Goal: Navigation & Orientation: Find specific page/section

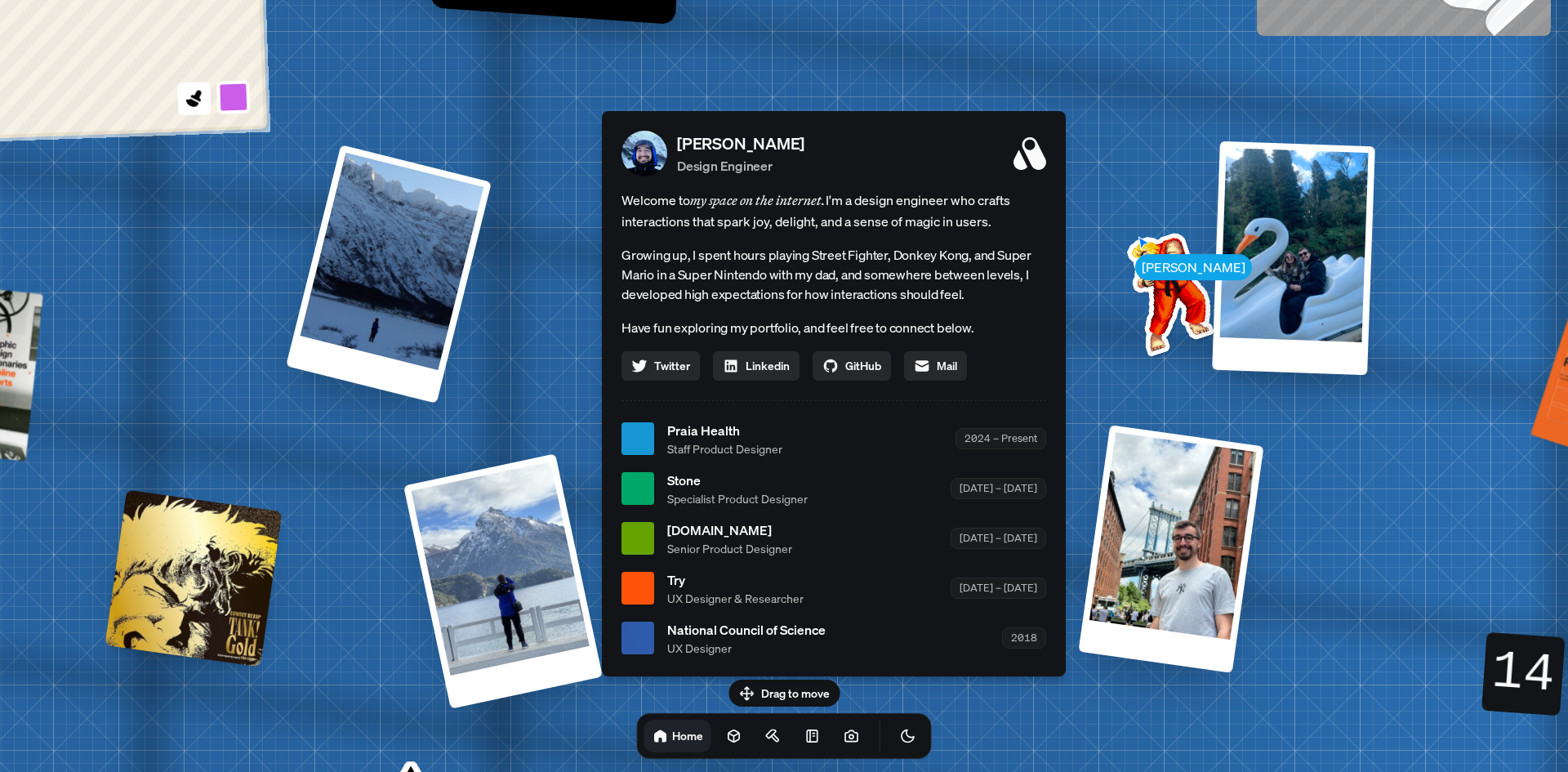
drag, startPoint x: 515, startPoint y: 52, endPoint x: 567, endPoint y: 106, distance: 75.0
click at [567, 105] on div "[PERSON_NAME] [PERSON_NAME] Design Engineer Welcome to my space on the internet…" at bounding box center [837, 439] width 2444 height 2139
click at [0, 0] on button "Toggle Audio" at bounding box center [0, 0] width 0 height 0
click at [0, 0] on icon "Toggle Audio" at bounding box center [0, 0] width 0 height 0
click at [900, 737] on icon "Toggle Theme" at bounding box center [908, 736] width 17 height 17
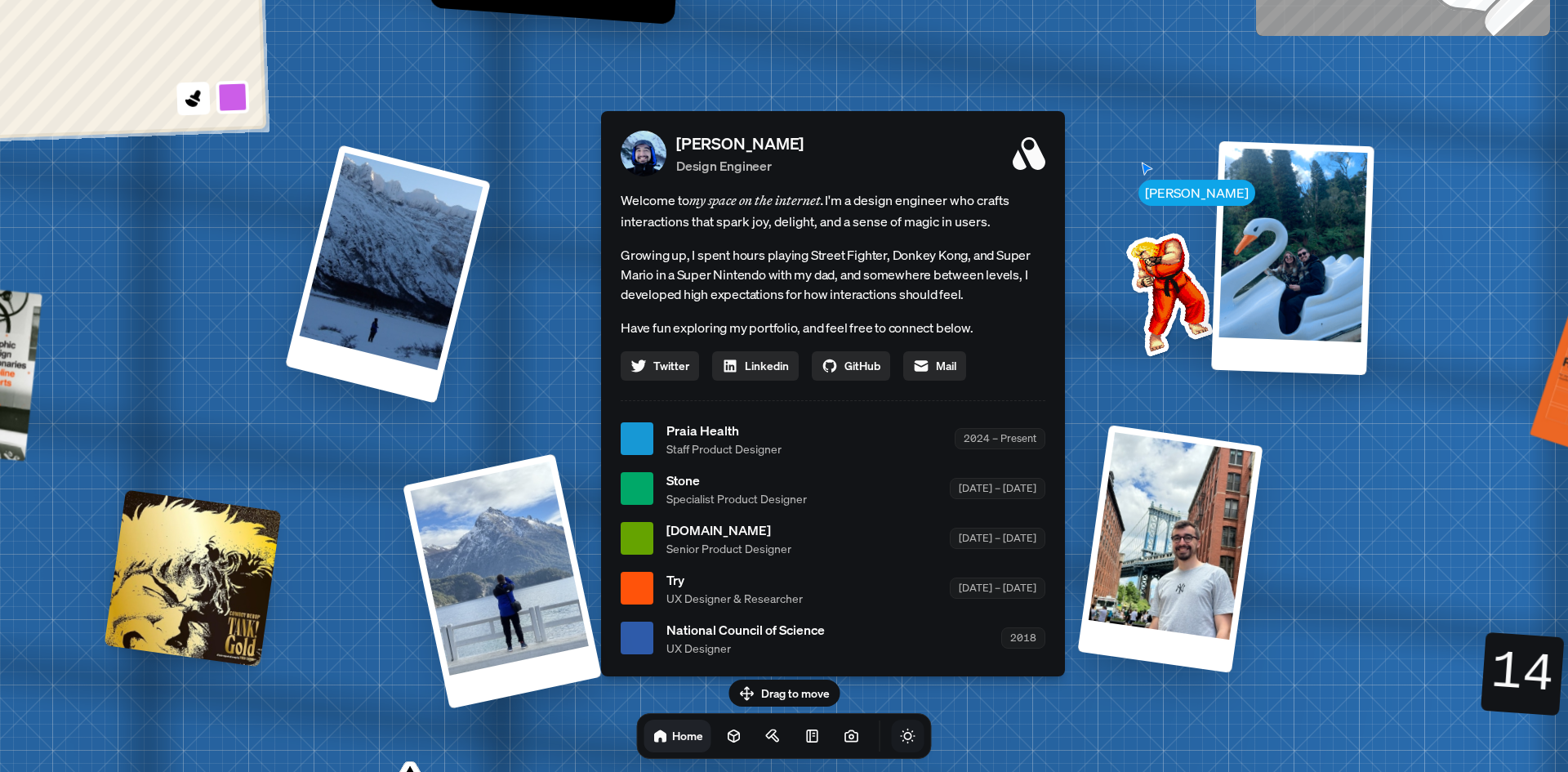
click at [901, 737] on icon "Toggle Theme" at bounding box center [907, 736] width 14 height 14
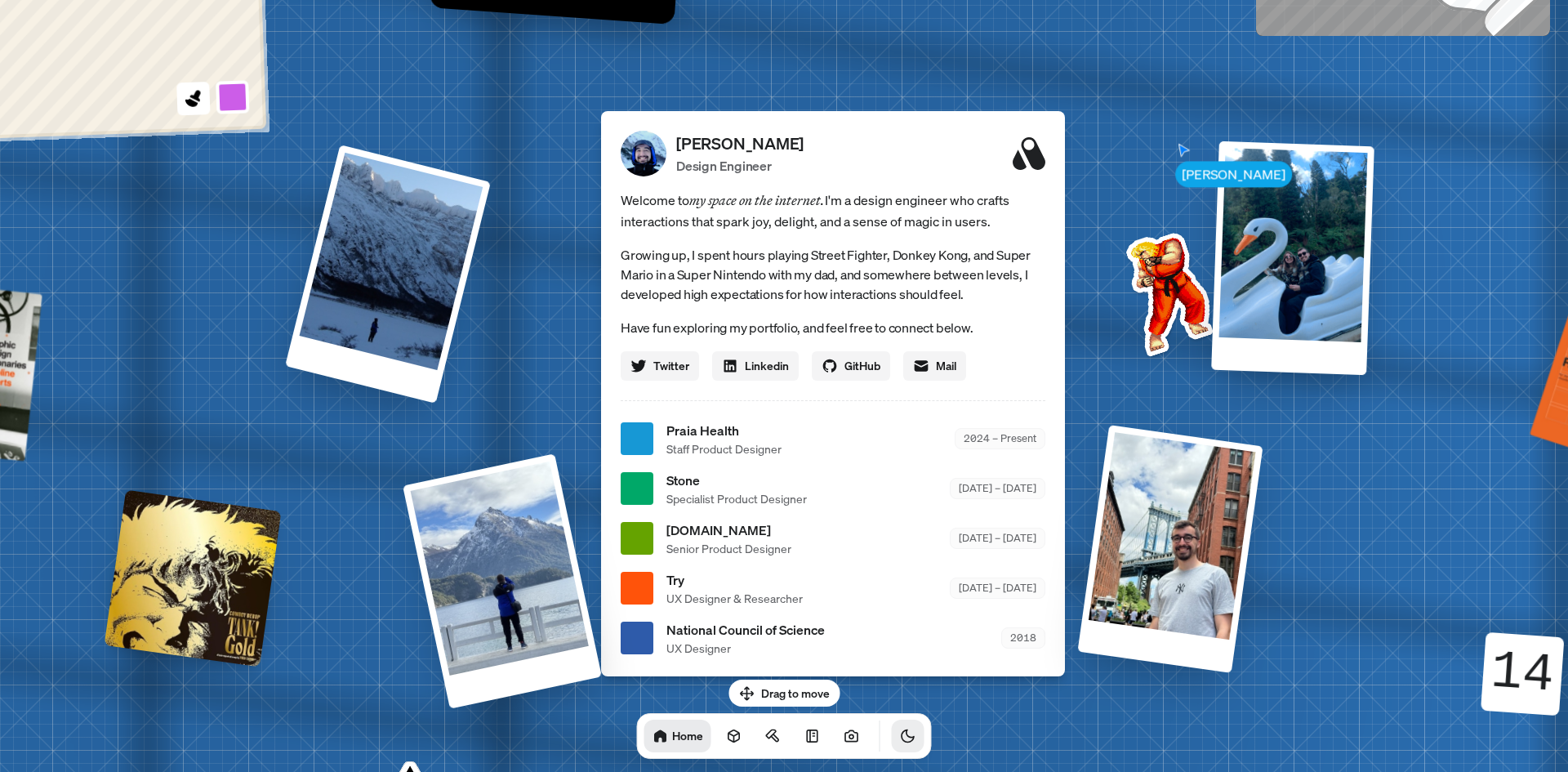
click at [900, 737] on icon "Toggle Theme" at bounding box center [908, 736] width 17 height 17
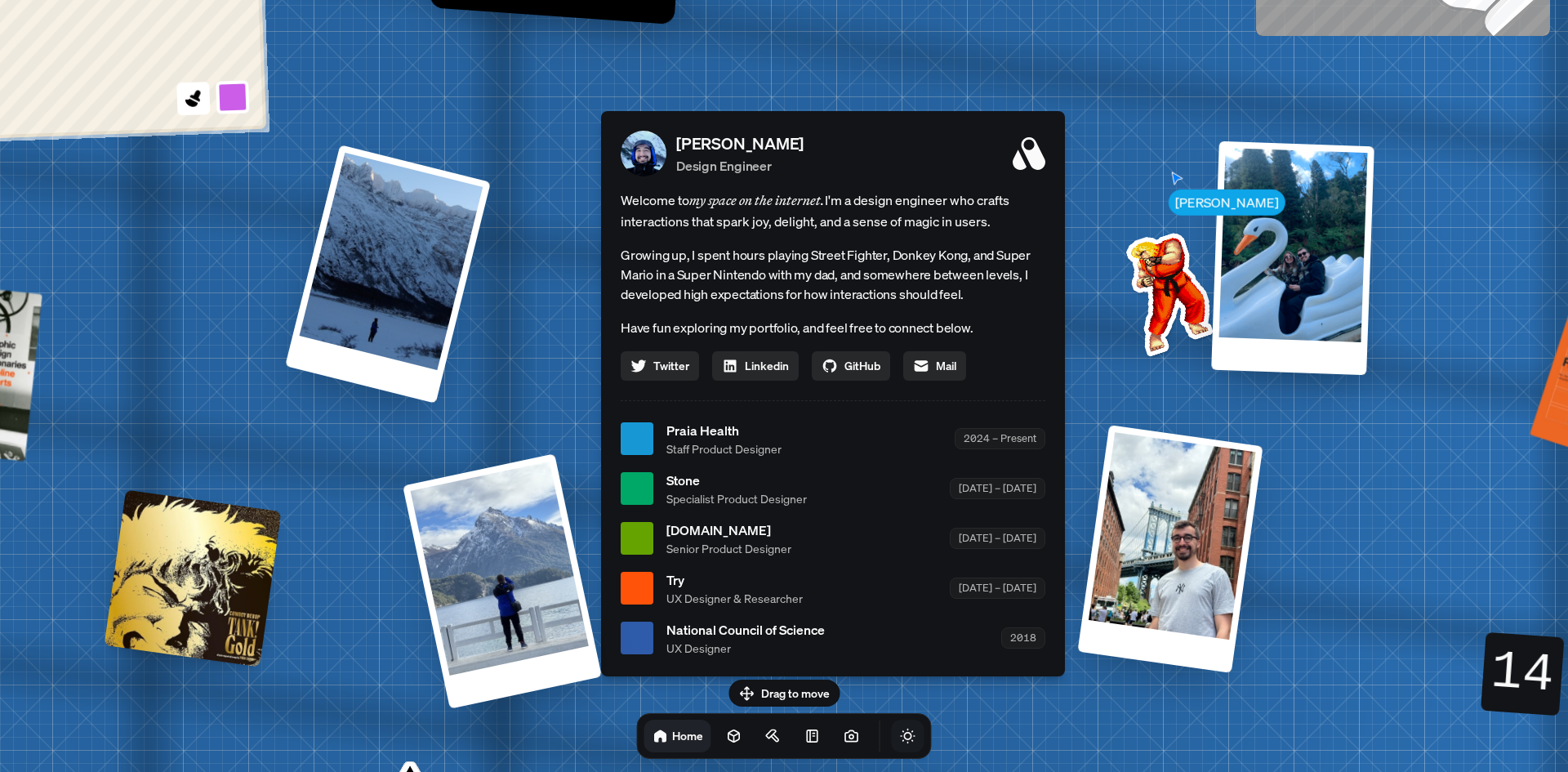
click at [901, 738] on icon "Toggle Theme" at bounding box center [907, 736] width 14 height 14
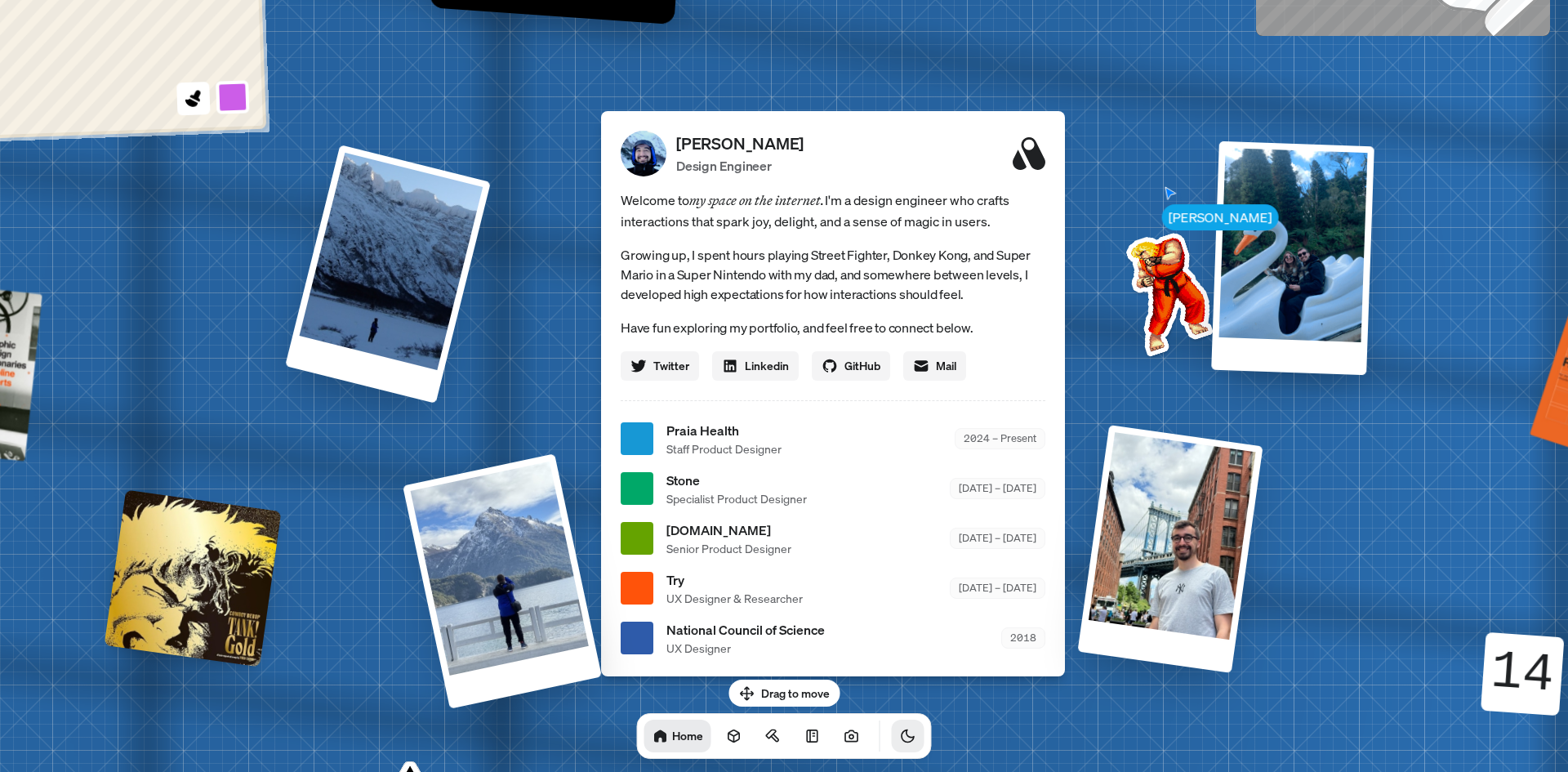
click at [900, 738] on icon "Toggle Theme" at bounding box center [908, 736] width 17 height 17
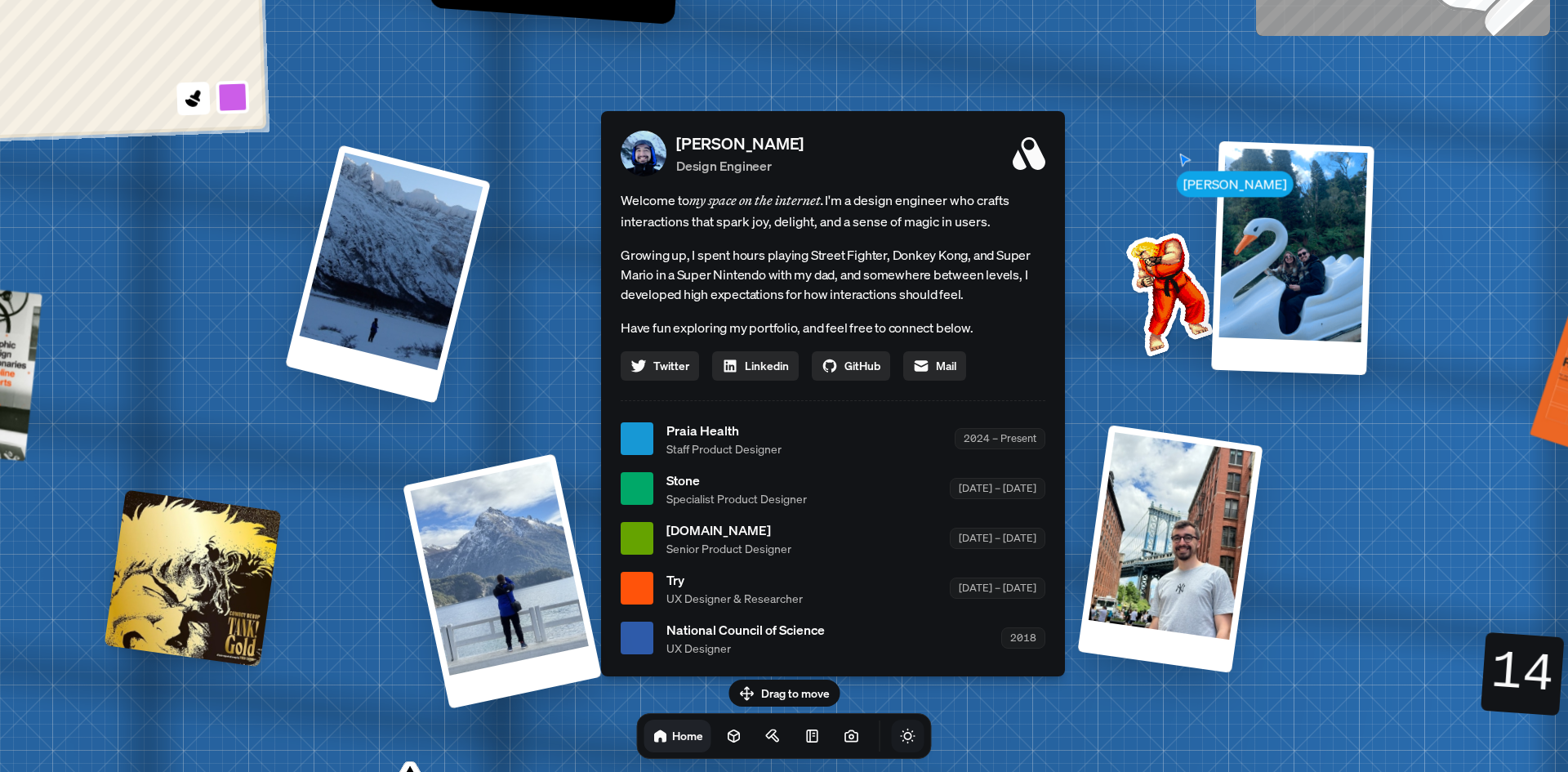
click at [841, 445] on div "Praia Health Staff Product Designer 2024 – Present" at bounding box center [856, 439] width 379 height 37
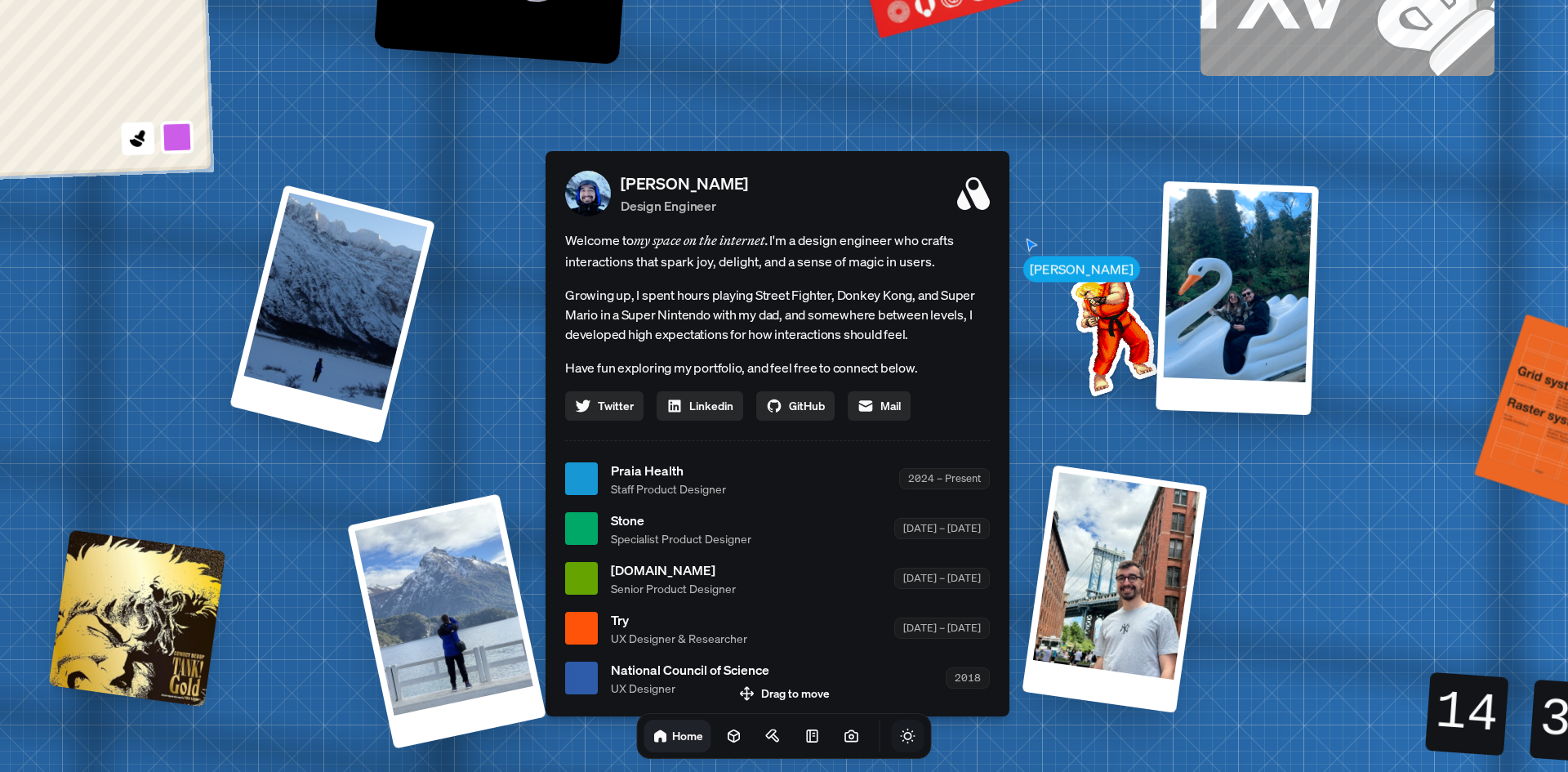
drag, startPoint x: 810, startPoint y: 452, endPoint x: 753, endPoint y: 456, distance: 57.1
click at [753, 461] on div "Praia Health Staff Product Designer 2024 – Present" at bounding box center [800, 479] width 379 height 37
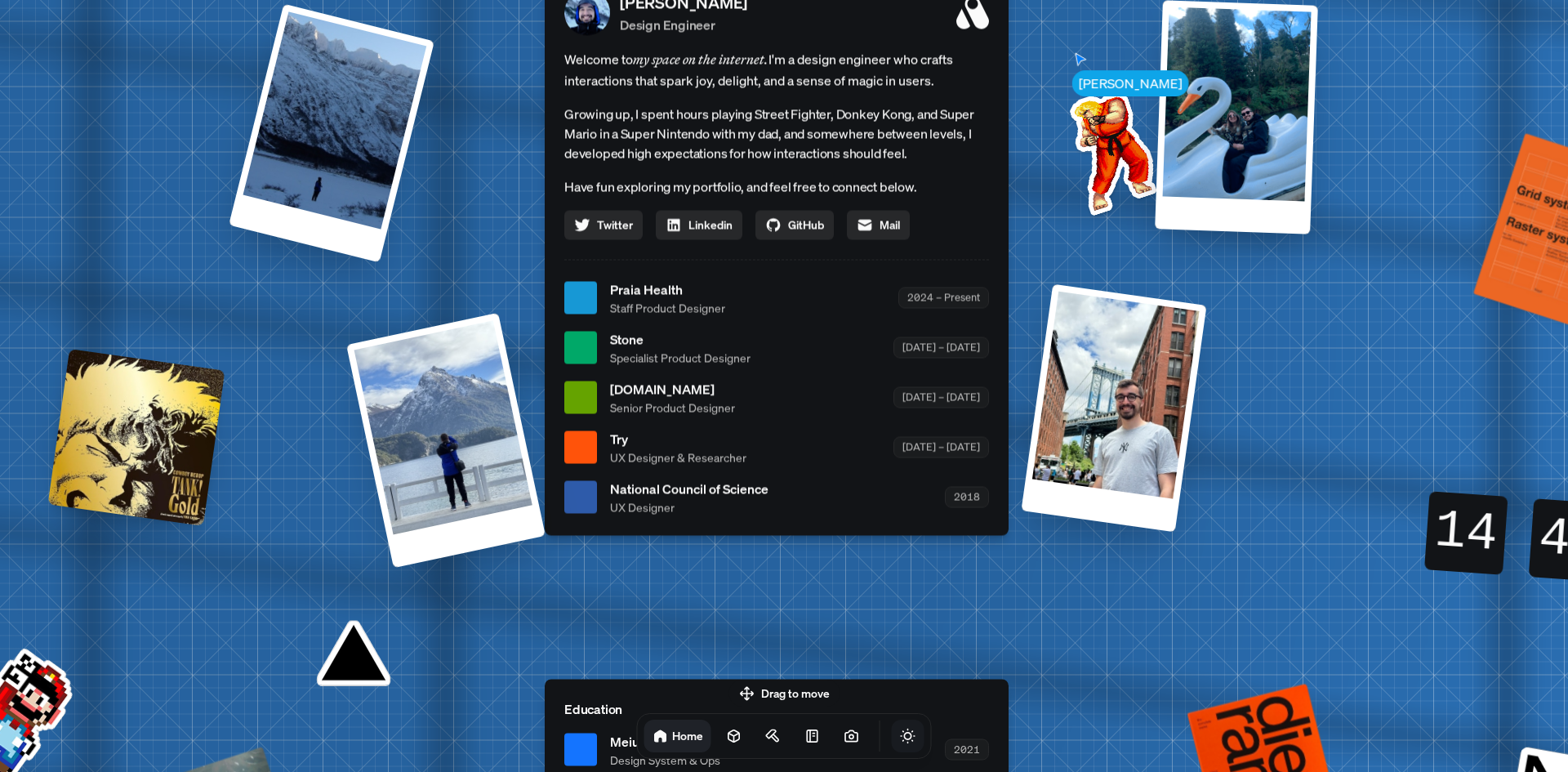
click at [1389, 661] on div "[PERSON_NAME] [PERSON_NAME] Design Engineer Welcome to my space on the internet…" at bounding box center [780, 297] width 2444 height 2139
click at [1348, 367] on div "[PERSON_NAME] [PERSON_NAME] Design Engineer Welcome to my space on the internet…" at bounding box center [780, 297] width 2444 height 2139
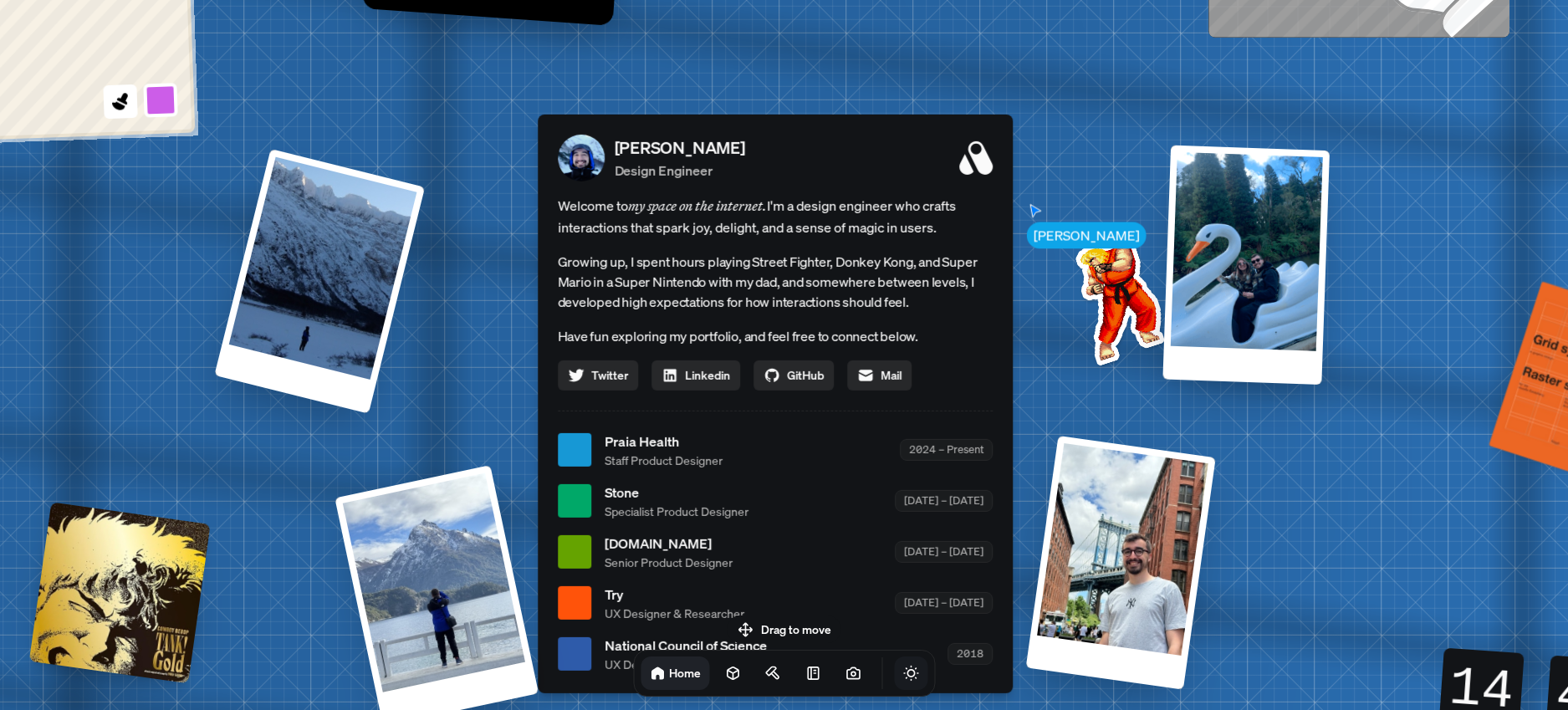
click at [1138, 296] on img at bounding box center [1116, 299] width 169 height 169
click at [1121, 290] on img at bounding box center [1116, 299] width 169 height 169
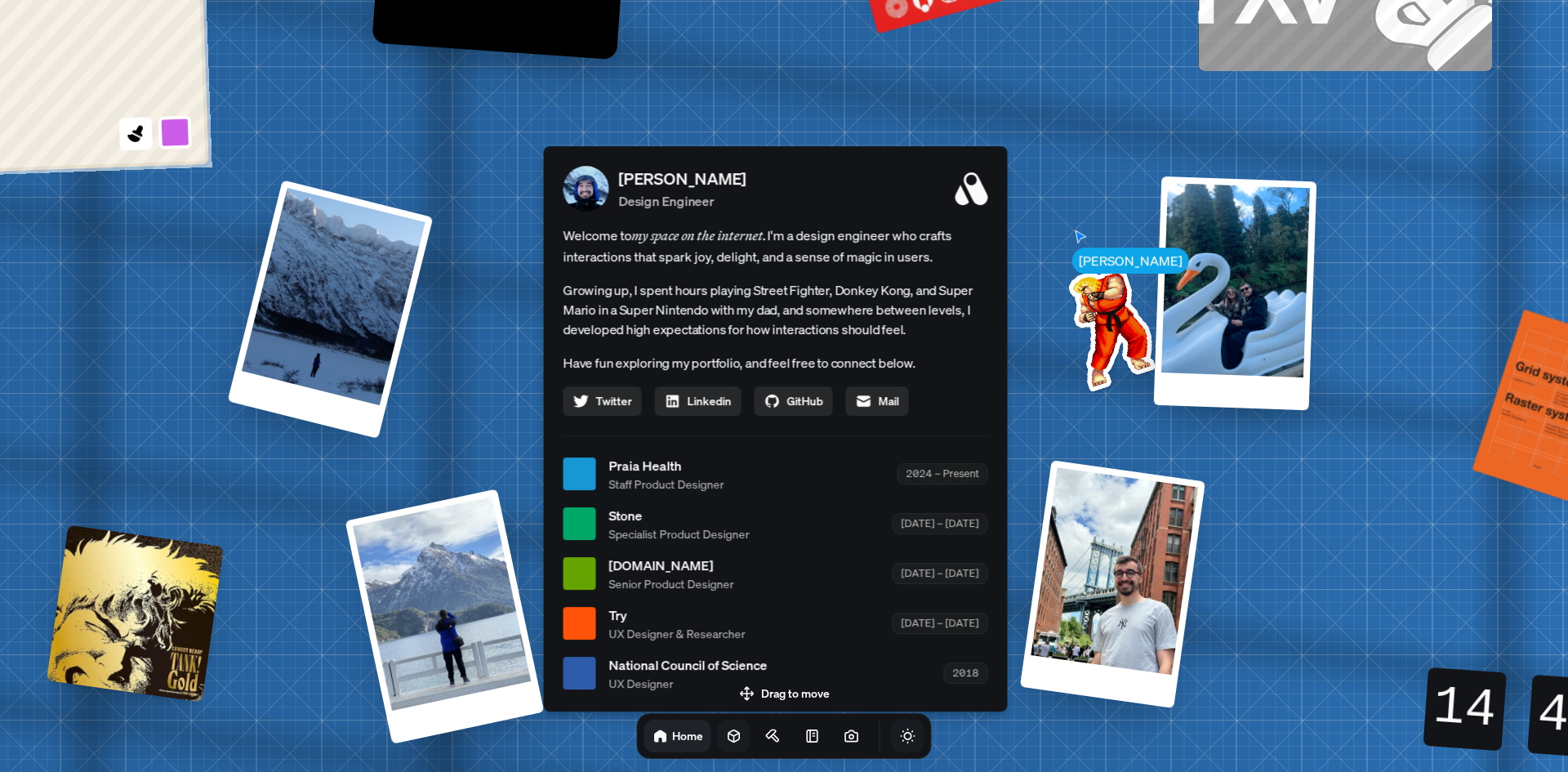
click at [718, 745] on link at bounding box center [734, 735] width 33 height 33
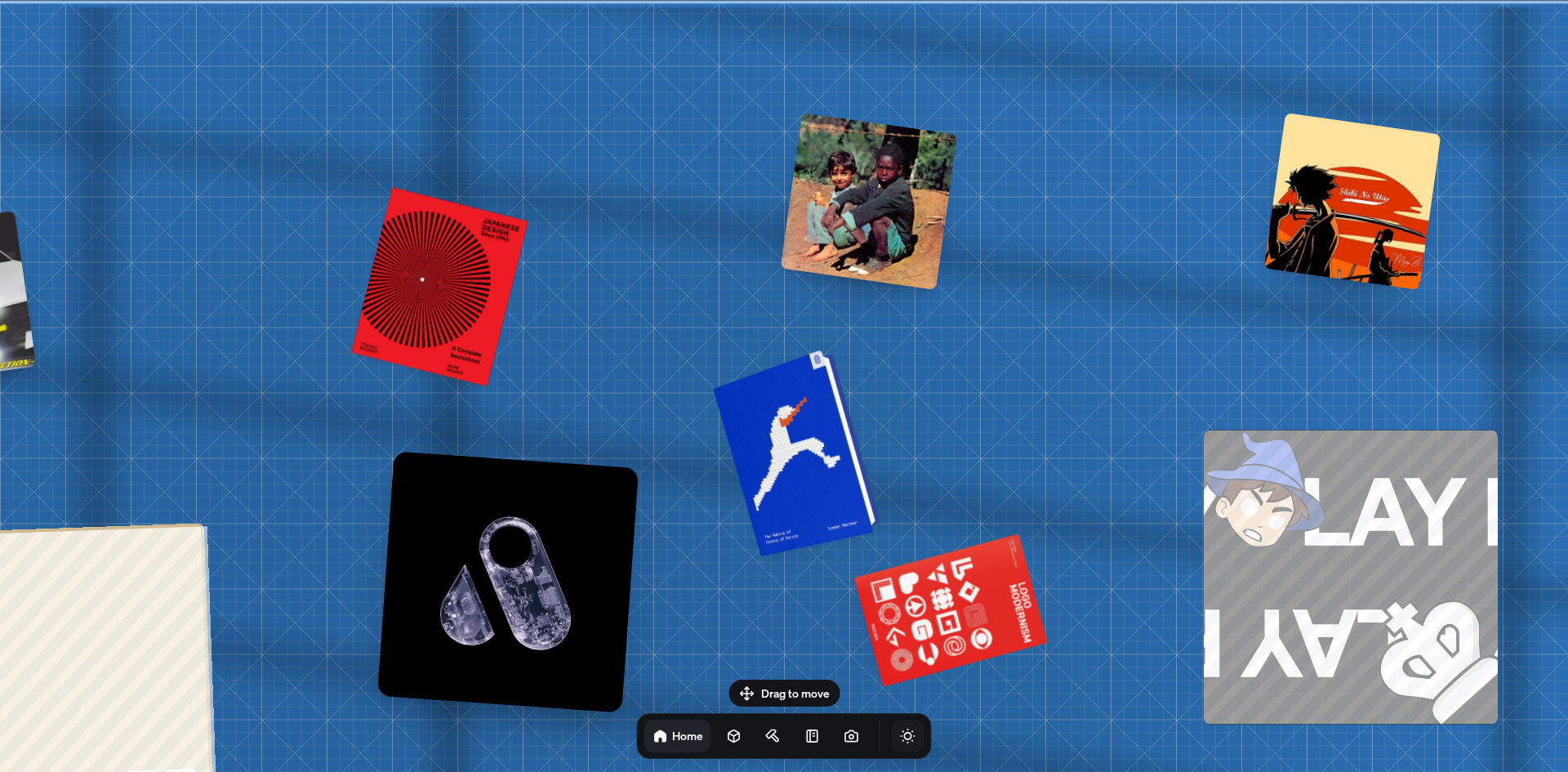
click at [819, 440] on div at bounding box center [799, 451] width 155 height 199
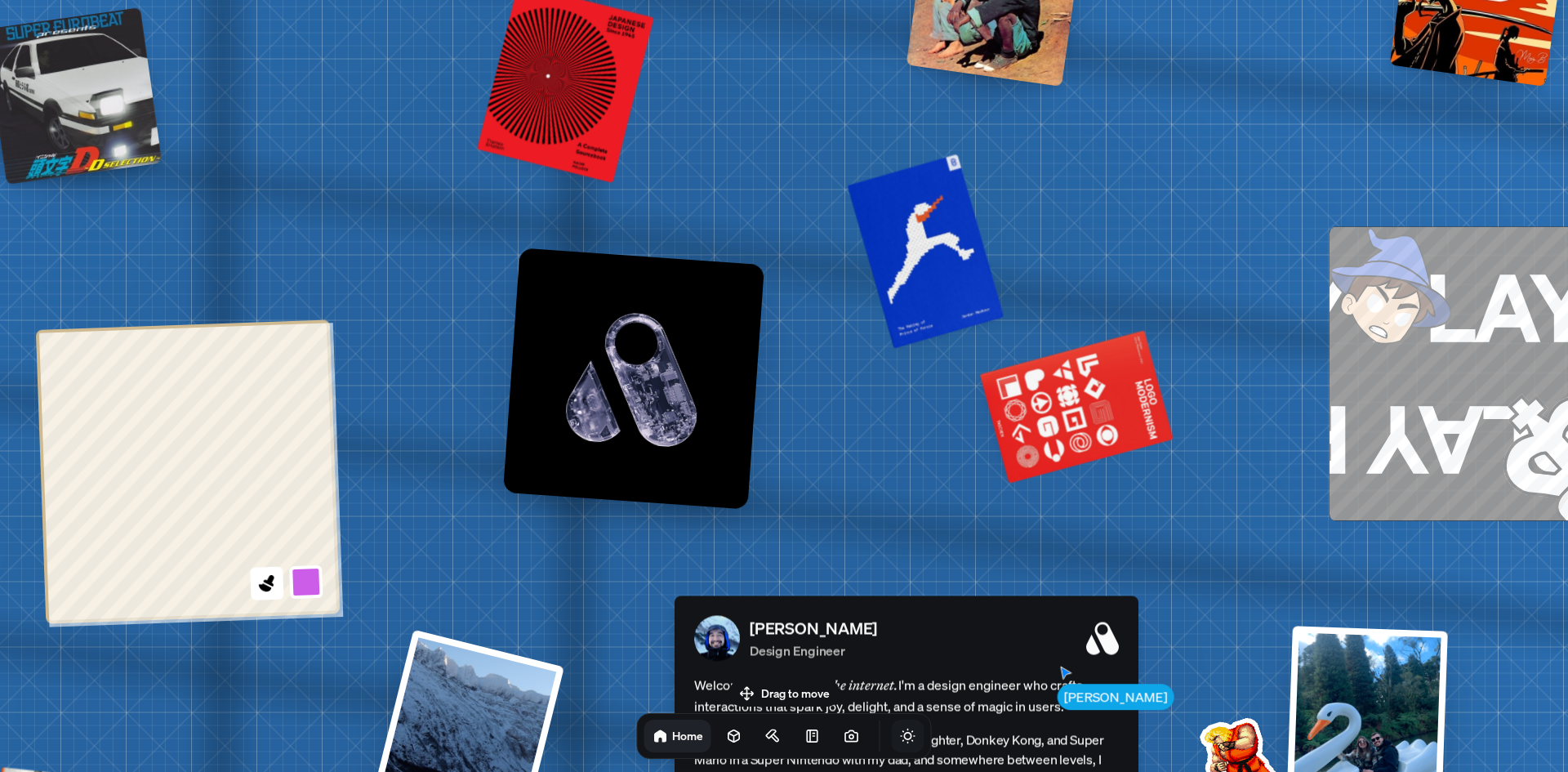
drag, startPoint x: 1029, startPoint y: 456, endPoint x: 1156, endPoint y: 249, distance: 242.9
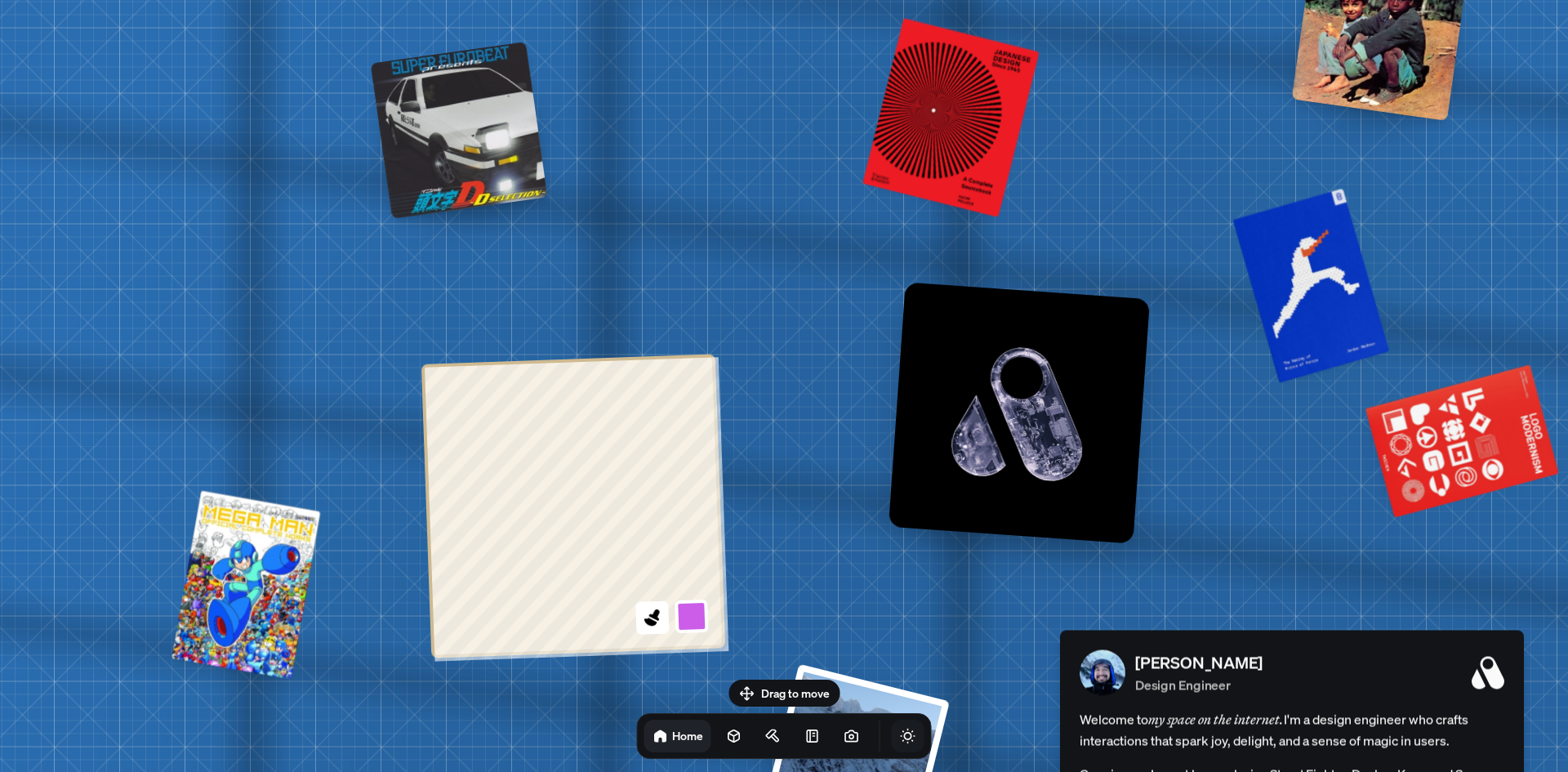
drag, startPoint x: 854, startPoint y: 461, endPoint x: 1237, endPoint y: 499, distance: 384.9
click at [687, 606] on button at bounding box center [692, 615] width 37 height 37
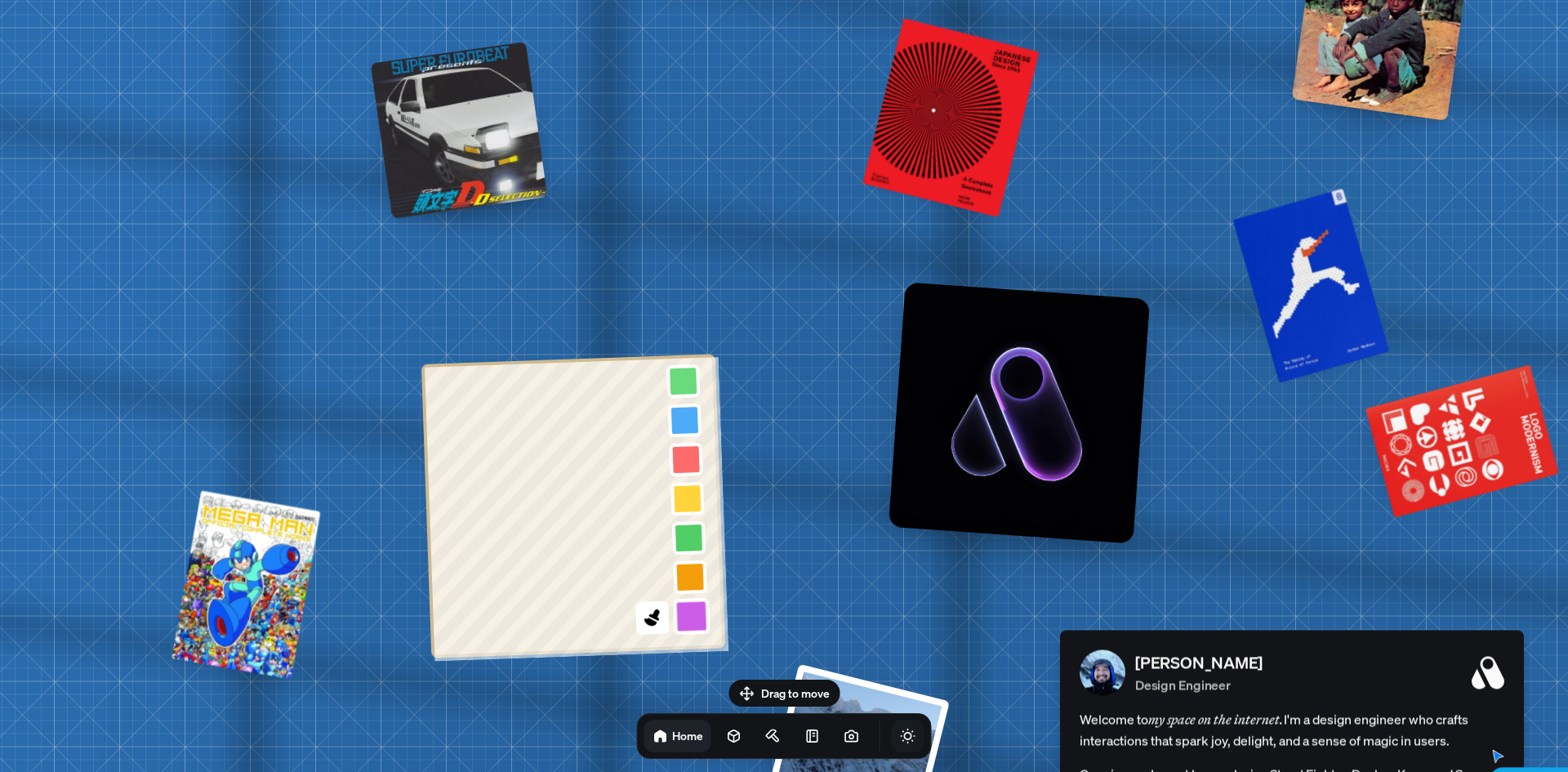
click at [682, 609] on button at bounding box center [692, 615] width 37 height 37
click at [649, 616] on icon at bounding box center [652, 617] width 22 height 22
click at [651, 614] on icon at bounding box center [652, 617] width 22 height 22
click at [681, 612] on button at bounding box center [692, 615] width 37 height 37
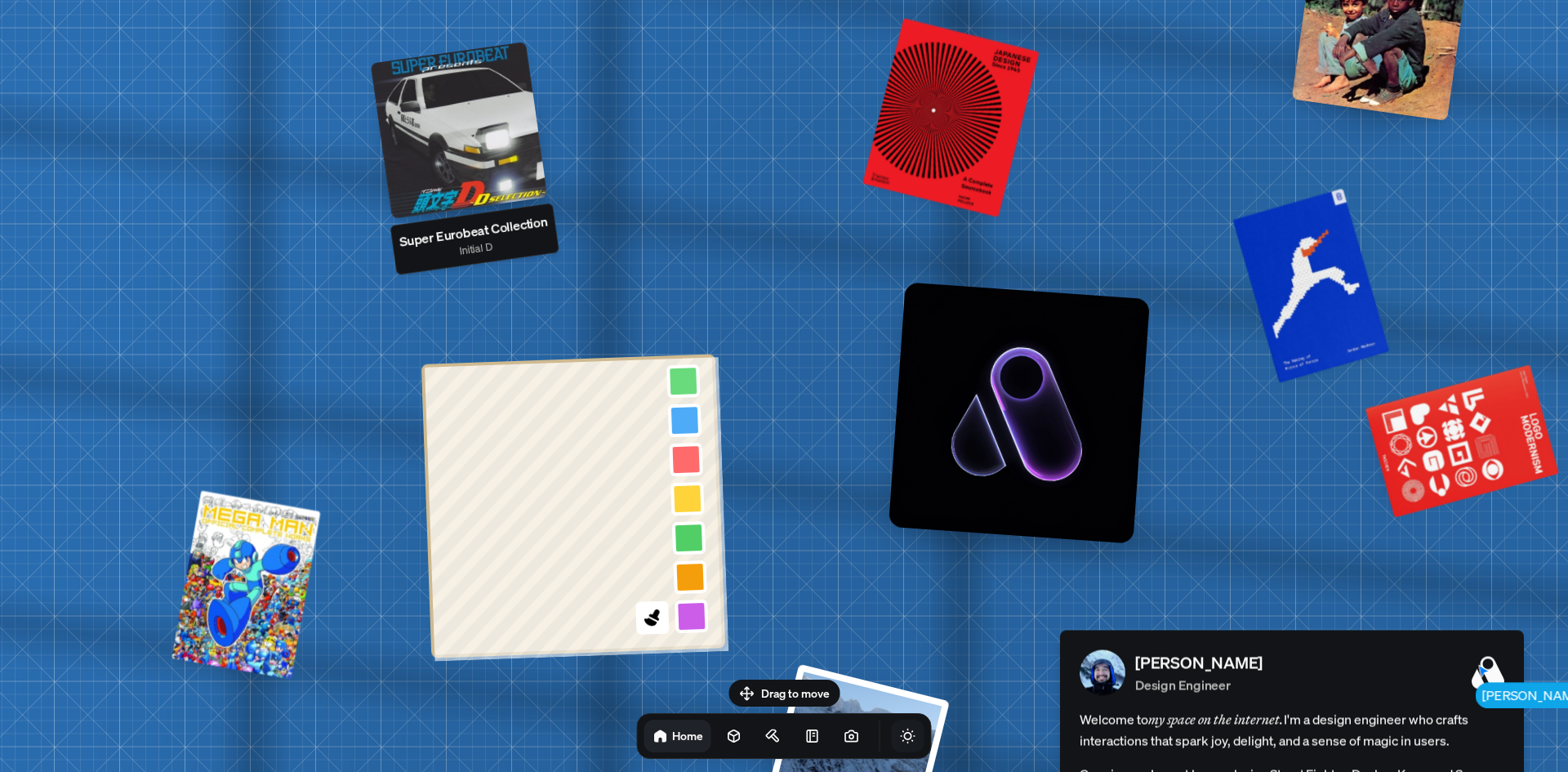
click at [509, 133] on div at bounding box center [459, 130] width 178 height 177
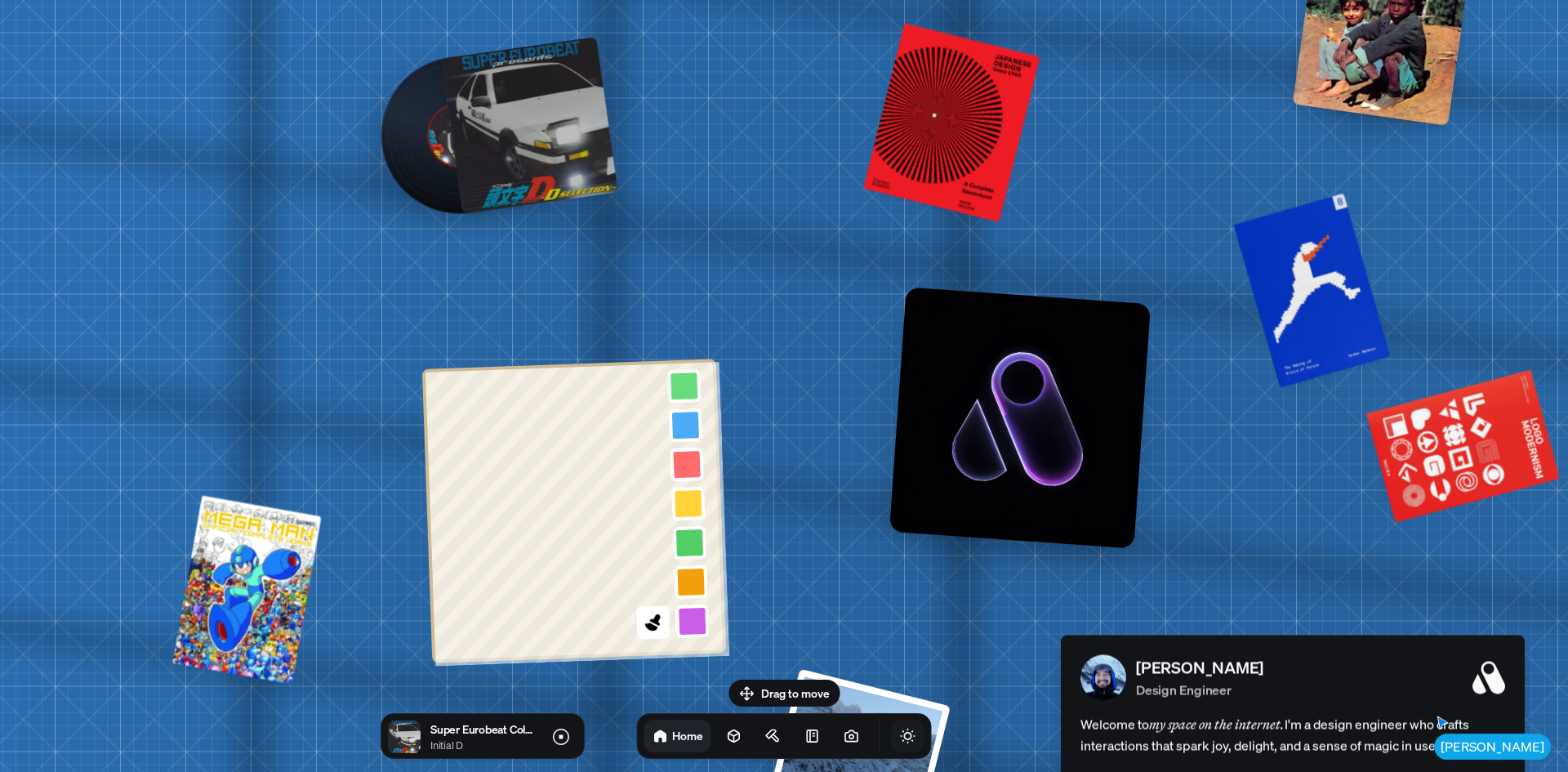
click at [520, 139] on div at bounding box center [530, 125] width 178 height 177
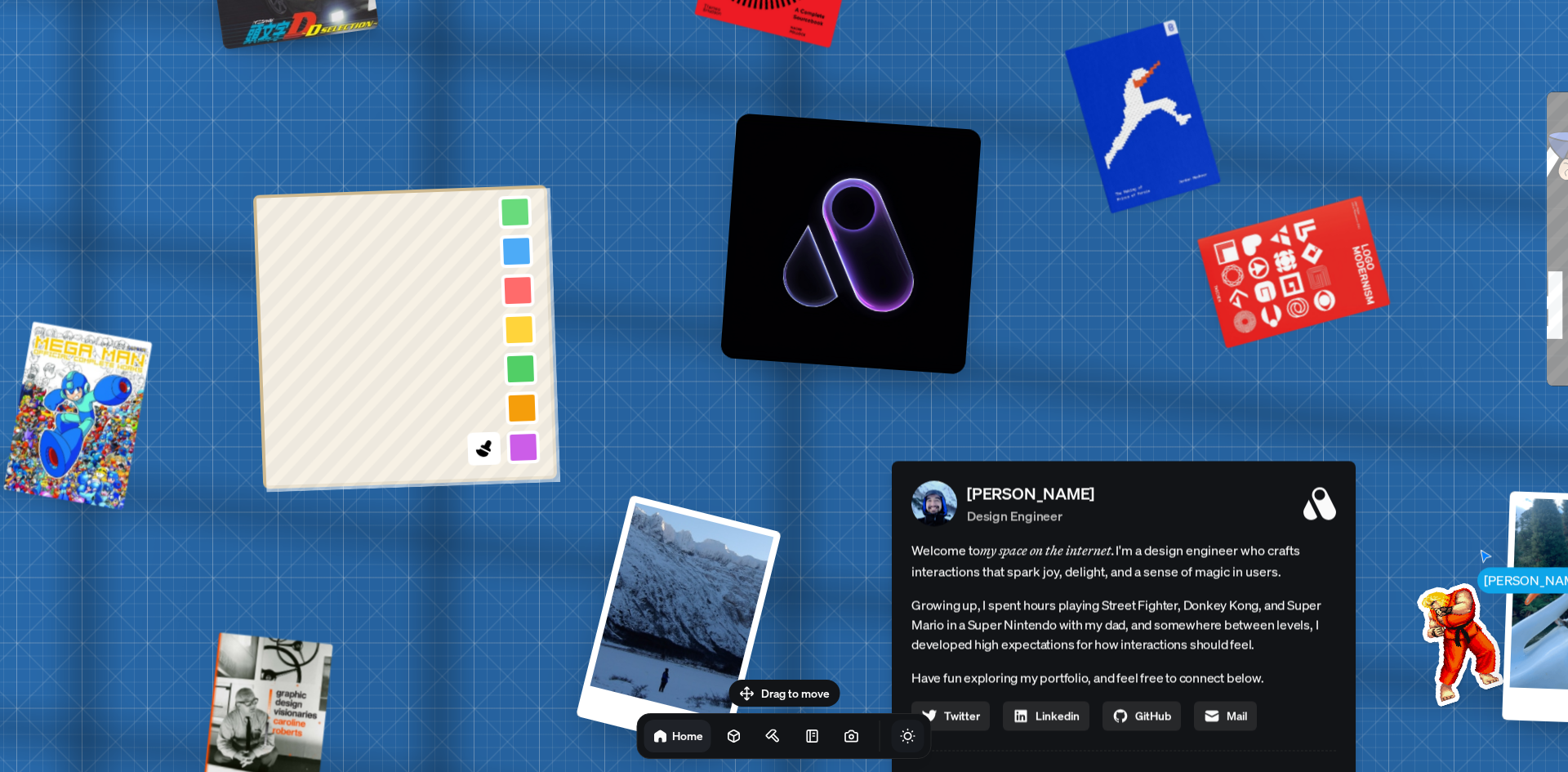
drag, startPoint x: 650, startPoint y: 203, endPoint x: 455, endPoint y: 124, distance: 210.4
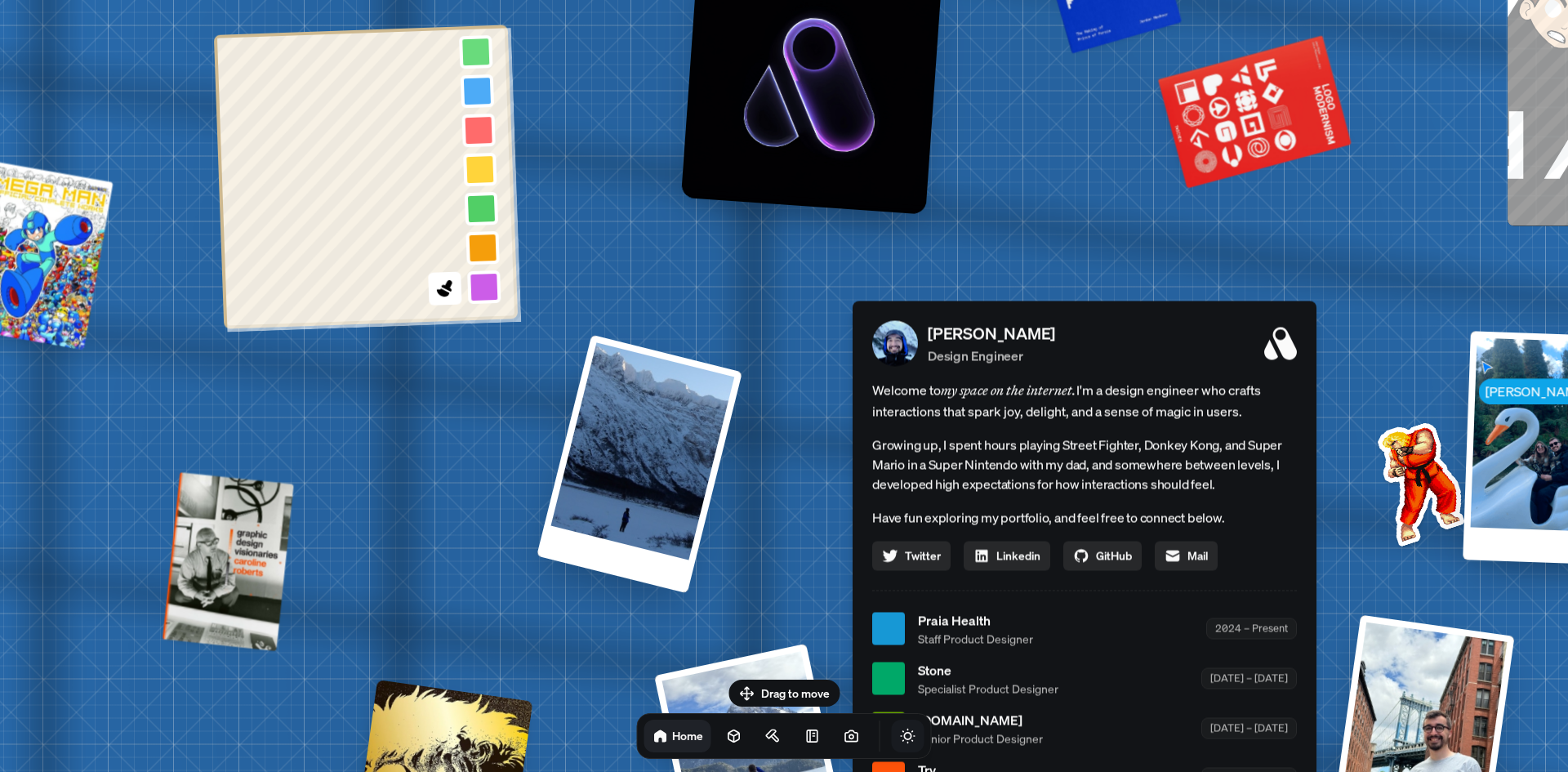
drag, startPoint x: 617, startPoint y: 364, endPoint x: 485, endPoint y: 165, distance: 238.8
click at [487, 165] on div "[PERSON_NAME] [PERSON_NAME] Design Engineer Welcome to my space on the internet…" at bounding box center [1087, 628] width 2444 height 2139
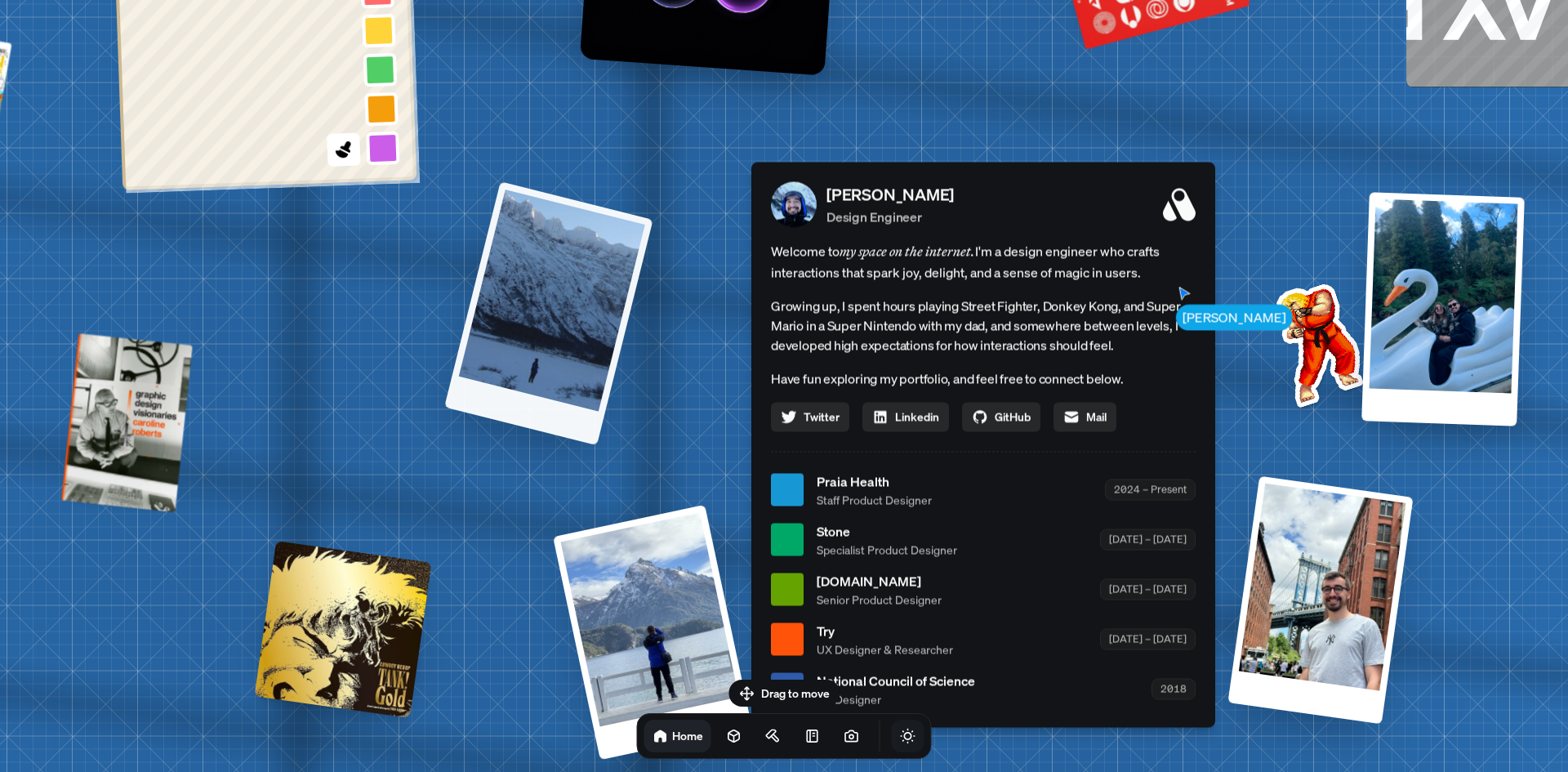
drag, startPoint x: 604, startPoint y: 311, endPoint x: 613, endPoint y: 296, distance: 17.5
click at [613, 296] on div at bounding box center [548, 313] width 209 height 264
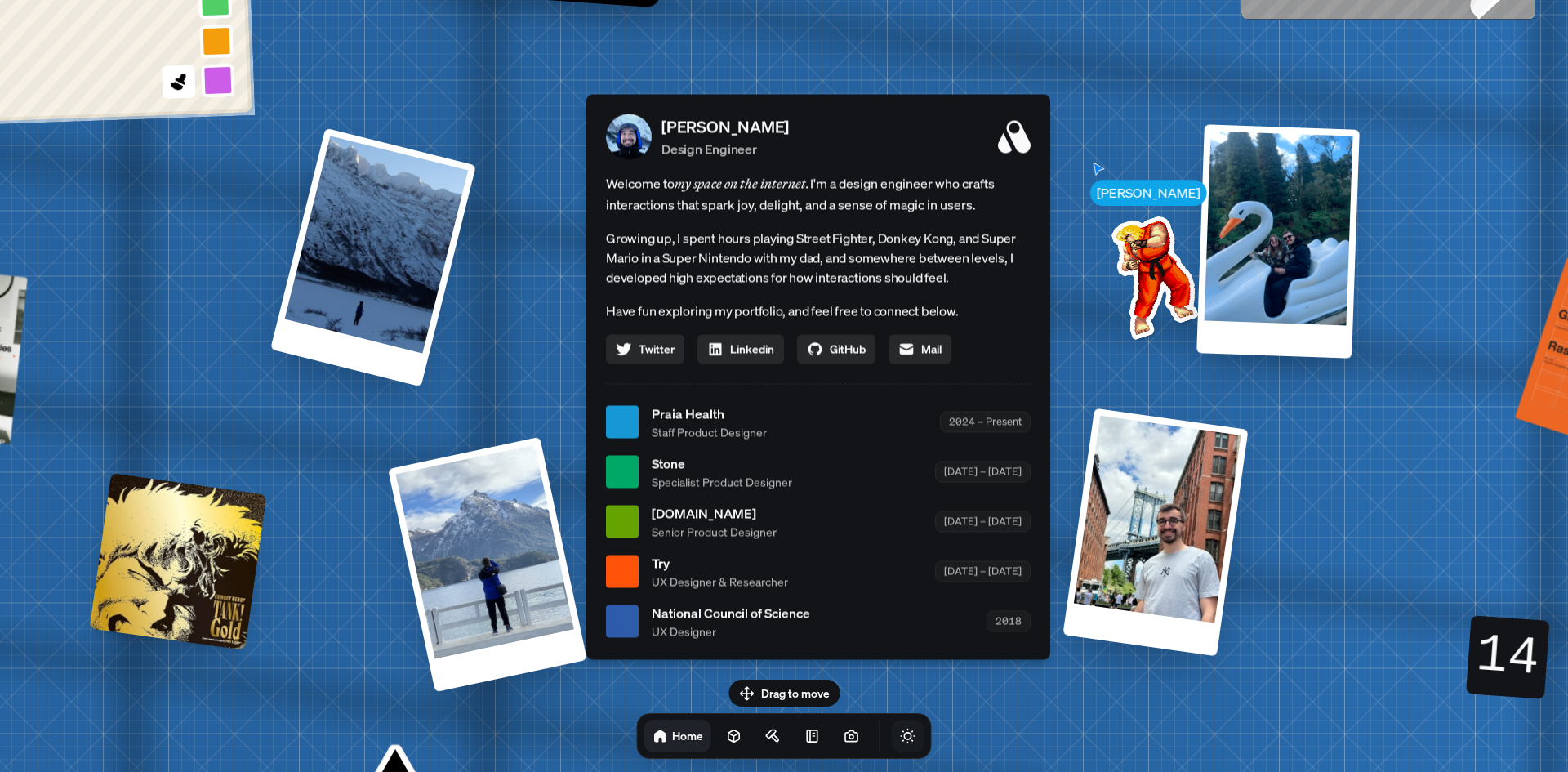
drag, startPoint x: 641, startPoint y: 344, endPoint x: 458, endPoint y: 282, distance: 193.2
click at [460, 282] on div "[PERSON_NAME] [PERSON_NAME] Design Engineer Welcome to my space on the internet…" at bounding box center [821, 422] width 2444 height 2139
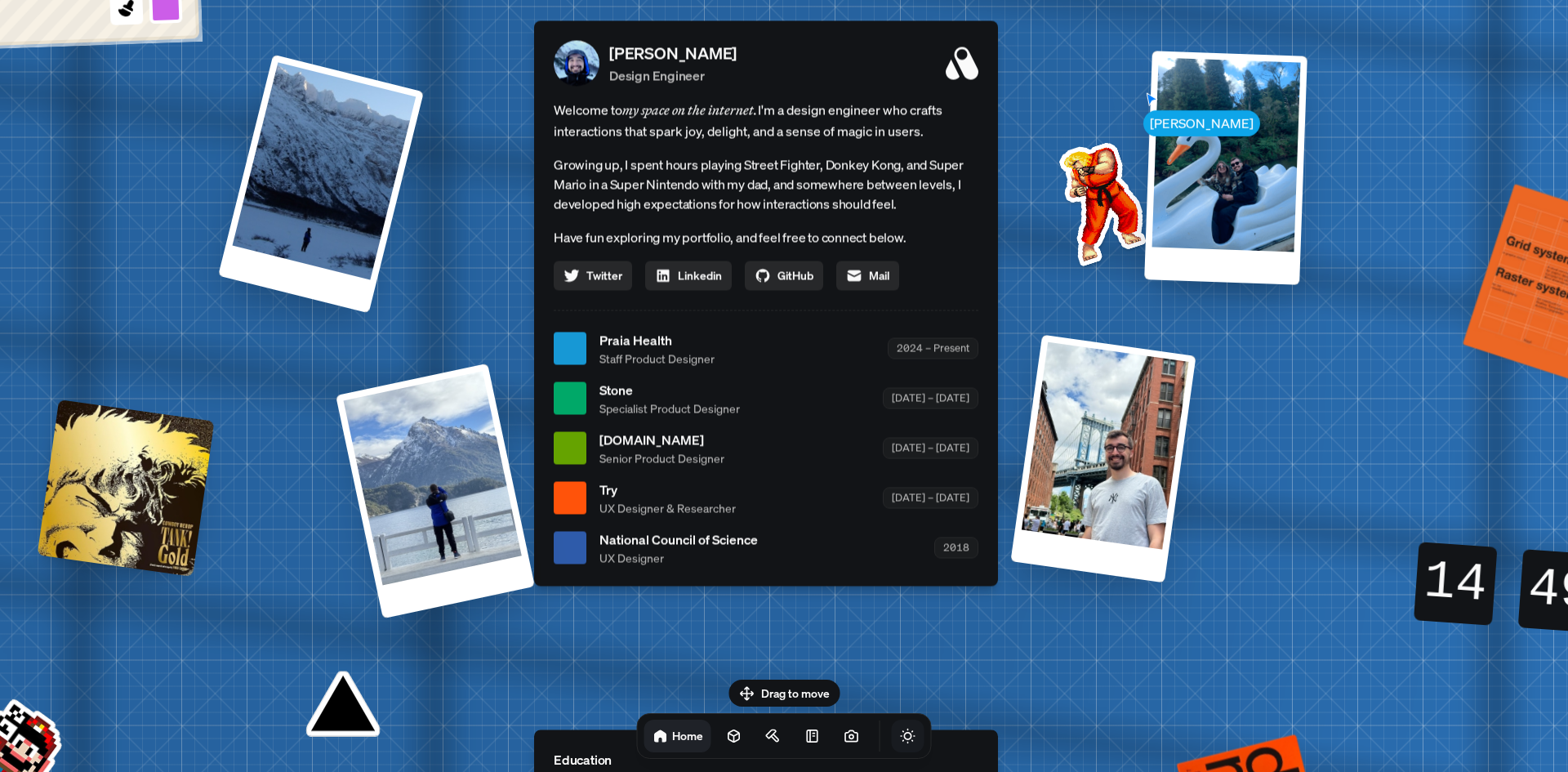
drag, startPoint x: 531, startPoint y: 403, endPoint x: 494, endPoint y: 323, distance: 88.1
click at [494, 323] on div "[PERSON_NAME] [PERSON_NAME] Design Engineer Welcome to my space on the internet…" at bounding box center [769, 348] width 2444 height 2139
click at [494, 324] on div "[PERSON_NAME] [PERSON_NAME] Design Engineer Welcome to my space on the internet…" at bounding box center [769, 348] width 2444 height 2139
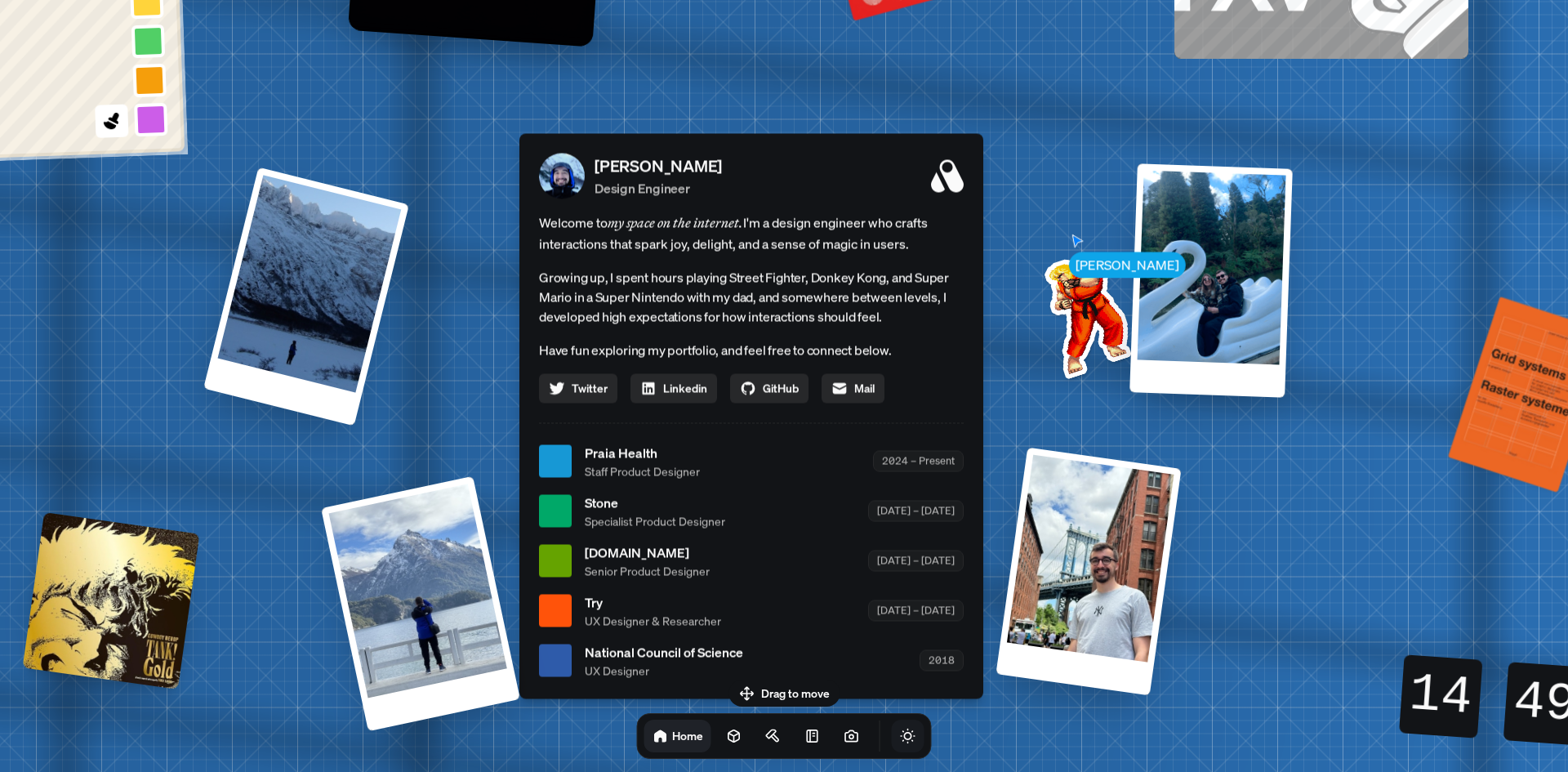
drag, startPoint x: 495, startPoint y: 325, endPoint x: 478, endPoint y: 426, distance: 102.4
click at [480, 434] on div "[PERSON_NAME] [PERSON_NAME] Design Engineer Welcome to my space on the internet…" at bounding box center [754, 461] width 2444 height 2139
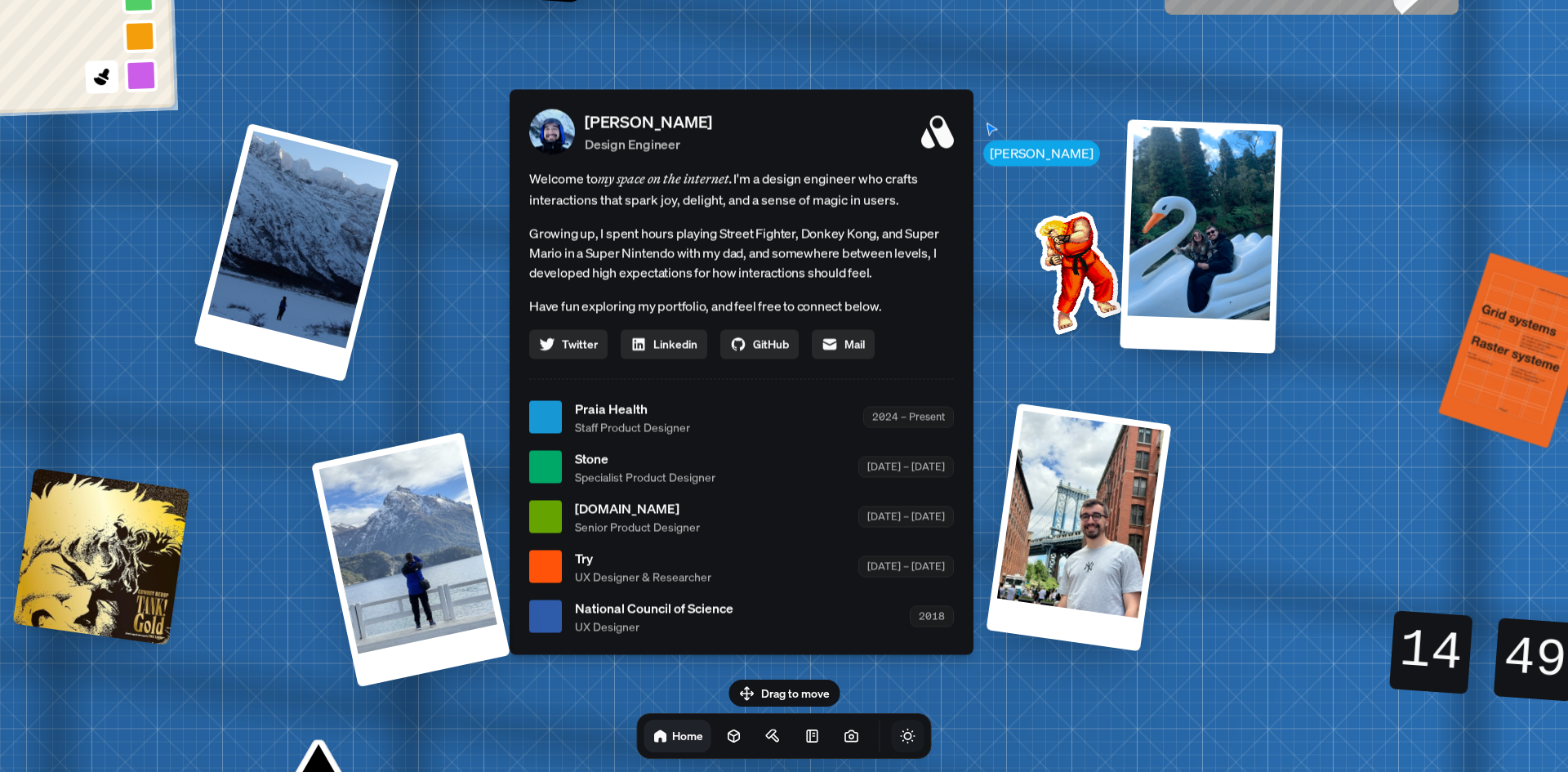
drag, startPoint x: 475, startPoint y: 397, endPoint x: 468, endPoint y: 224, distance: 173.1
click at [468, 219] on div "[PERSON_NAME] [PERSON_NAME] Design Engineer Welcome to my space on the internet…" at bounding box center [744, 417] width 2444 height 2139
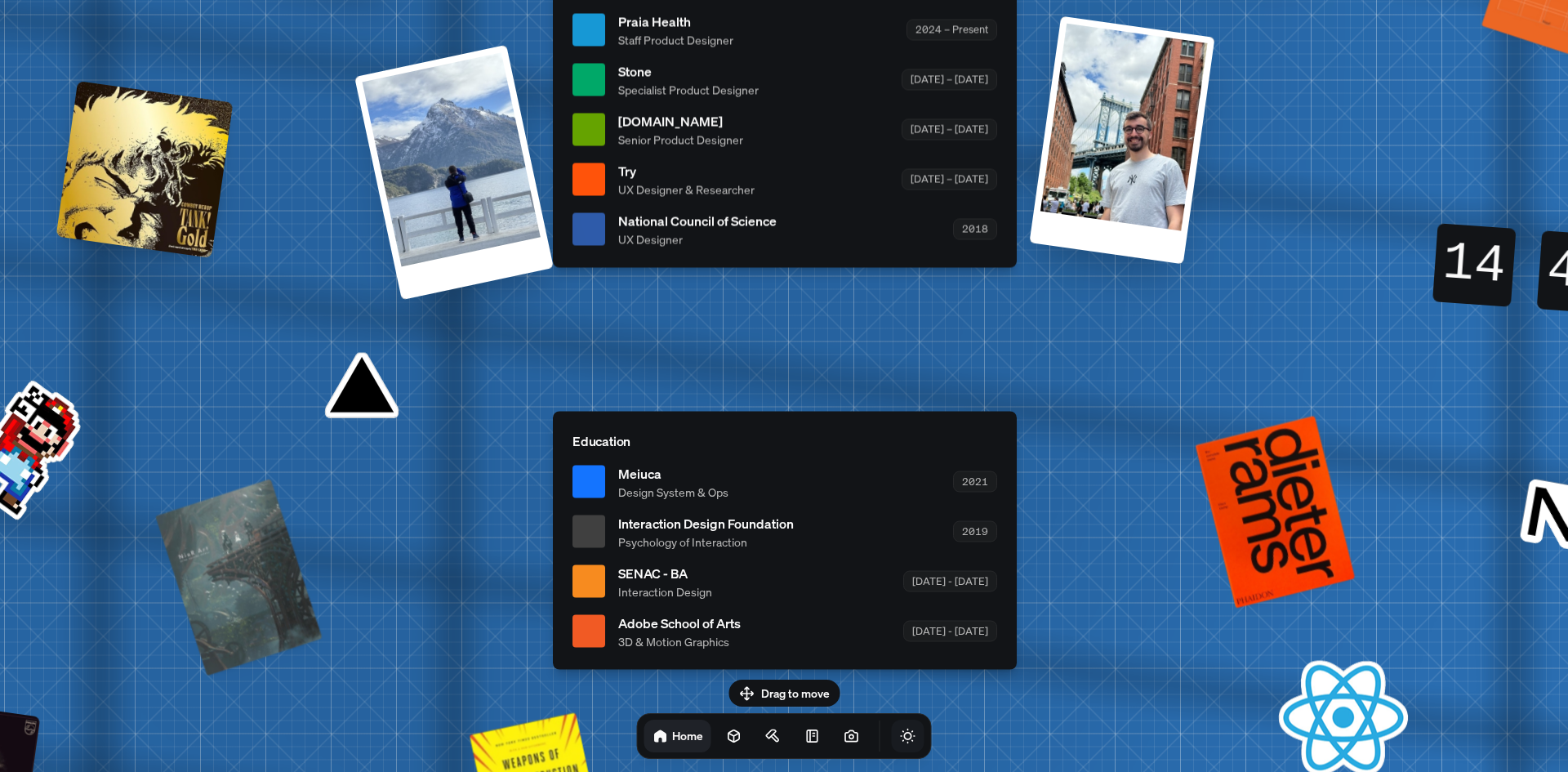
drag, startPoint x: 376, startPoint y: 569, endPoint x: 418, endPoint y: 326, distance: 246.6
click at [418, 326] on div "[PERSON_NAME] [PERSON_NAME] Design Engineer Welcome to my space on the internet…" at bounding box center [787, 30] width 2444 height 2139
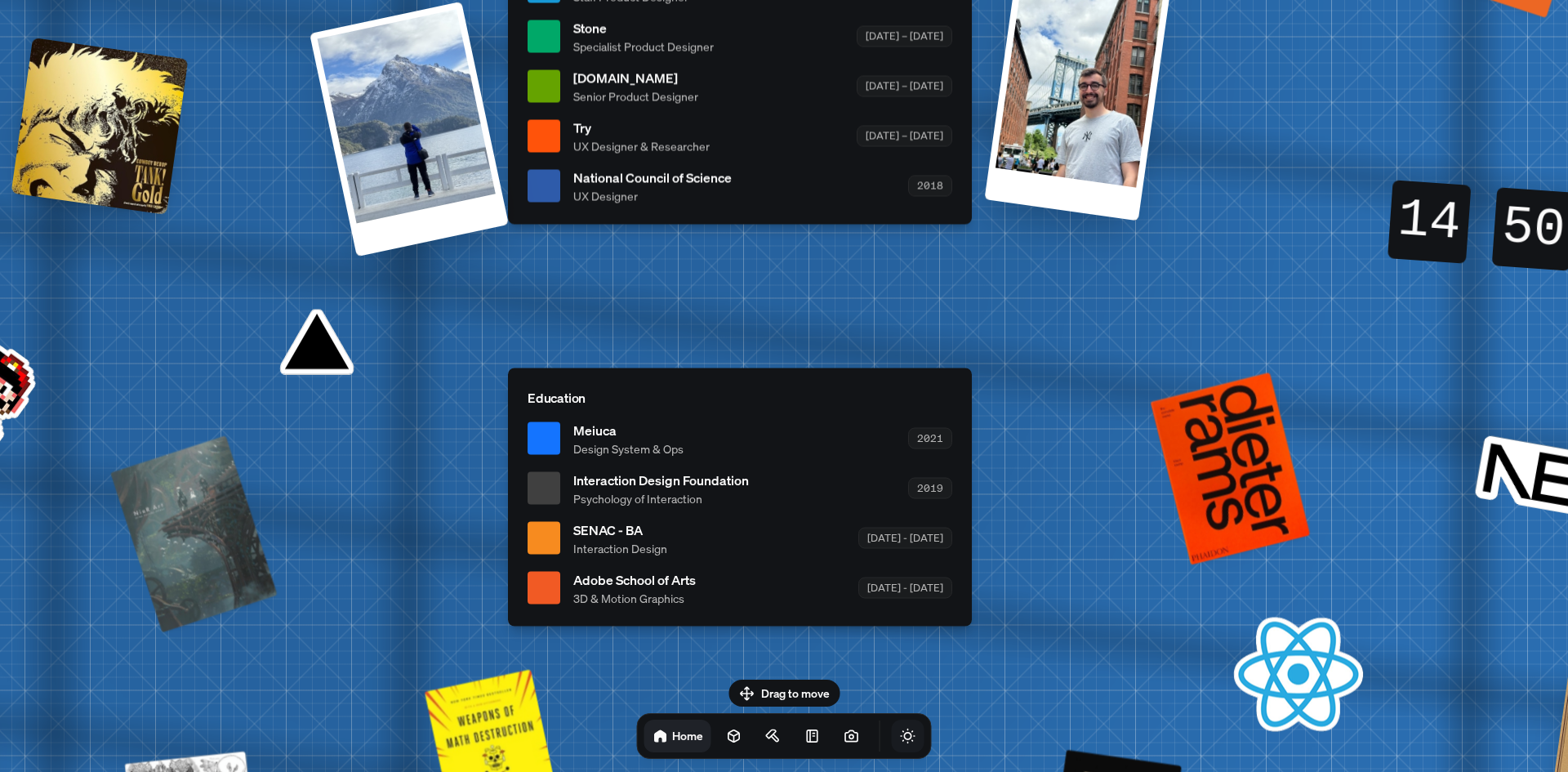
drag, startPoint x: 455, startPoint y: 384, endPoint x: 408, endPoint y: 360, distance: 52.8
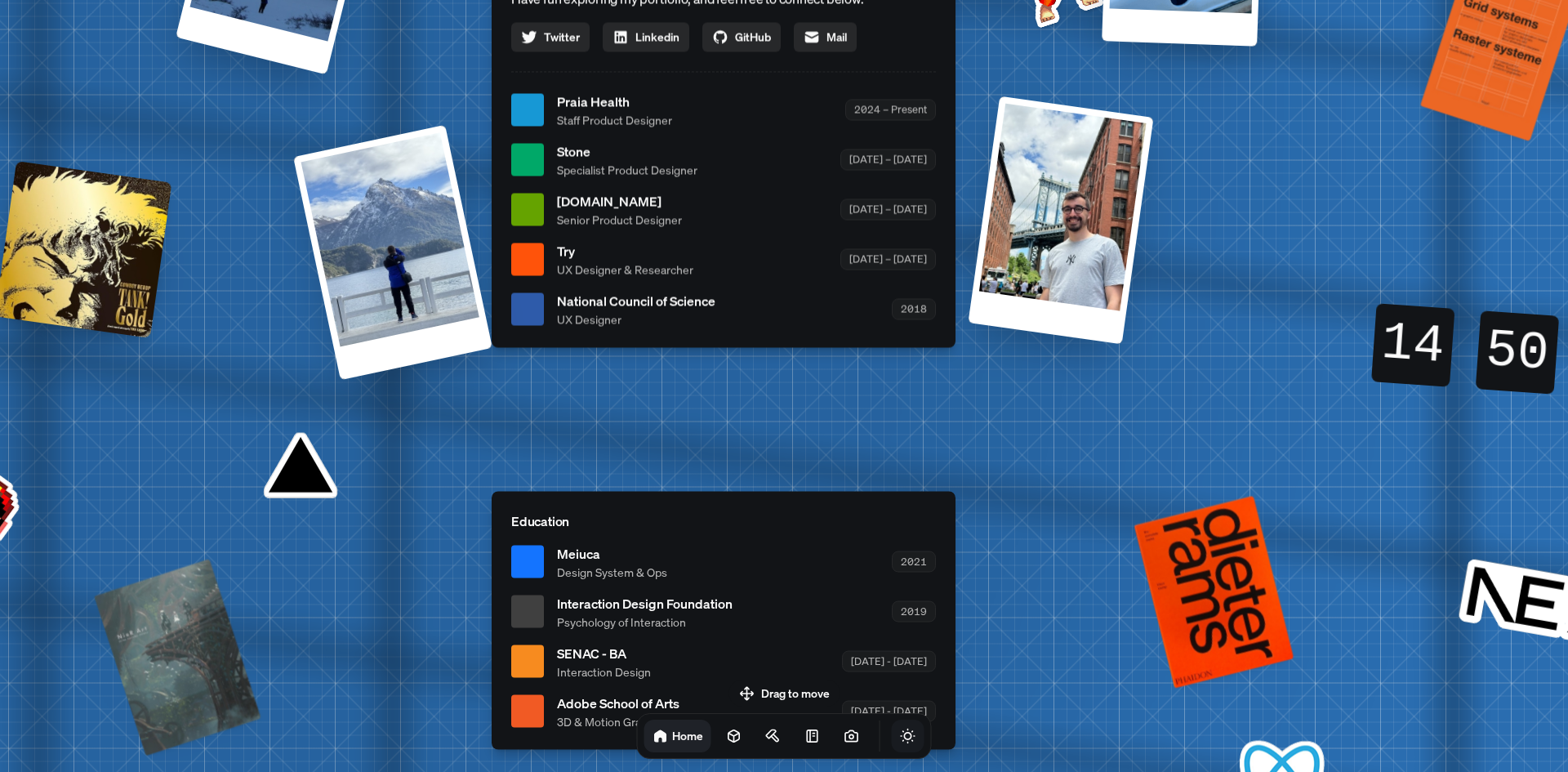
drag, startPoint x: 450, startPoint y: 438, endPoint x: 429, endPoint y: 576, distance: 139.6
click at [429, 576] on div "[PERSON_NAME] [PERSON_NAME] Design Engineer Welcome to my space on the internet…" at bounding box center [726, 110] width 2444 height 2139
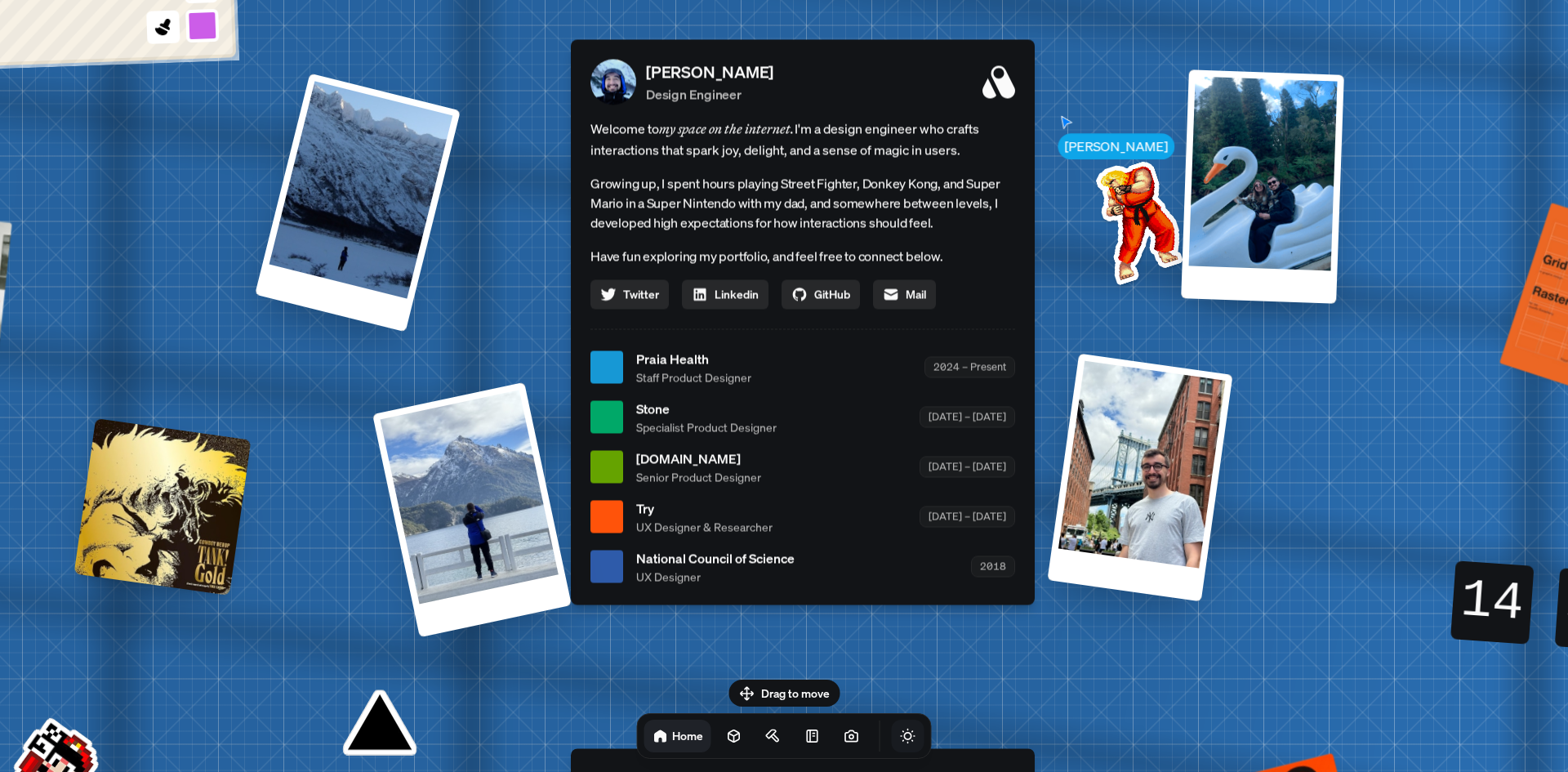
drag, startPoint x: 432, startPoint y: 475, endPoint x: 507, endPoint y: 635, distance: 176.7
click at [504, 640] on div "[PERSON_NAME] [PERSON_NAME] Design Engineer Welcome to my space on the internet…" at bounding box center [806, 367] width 2444 height 2139
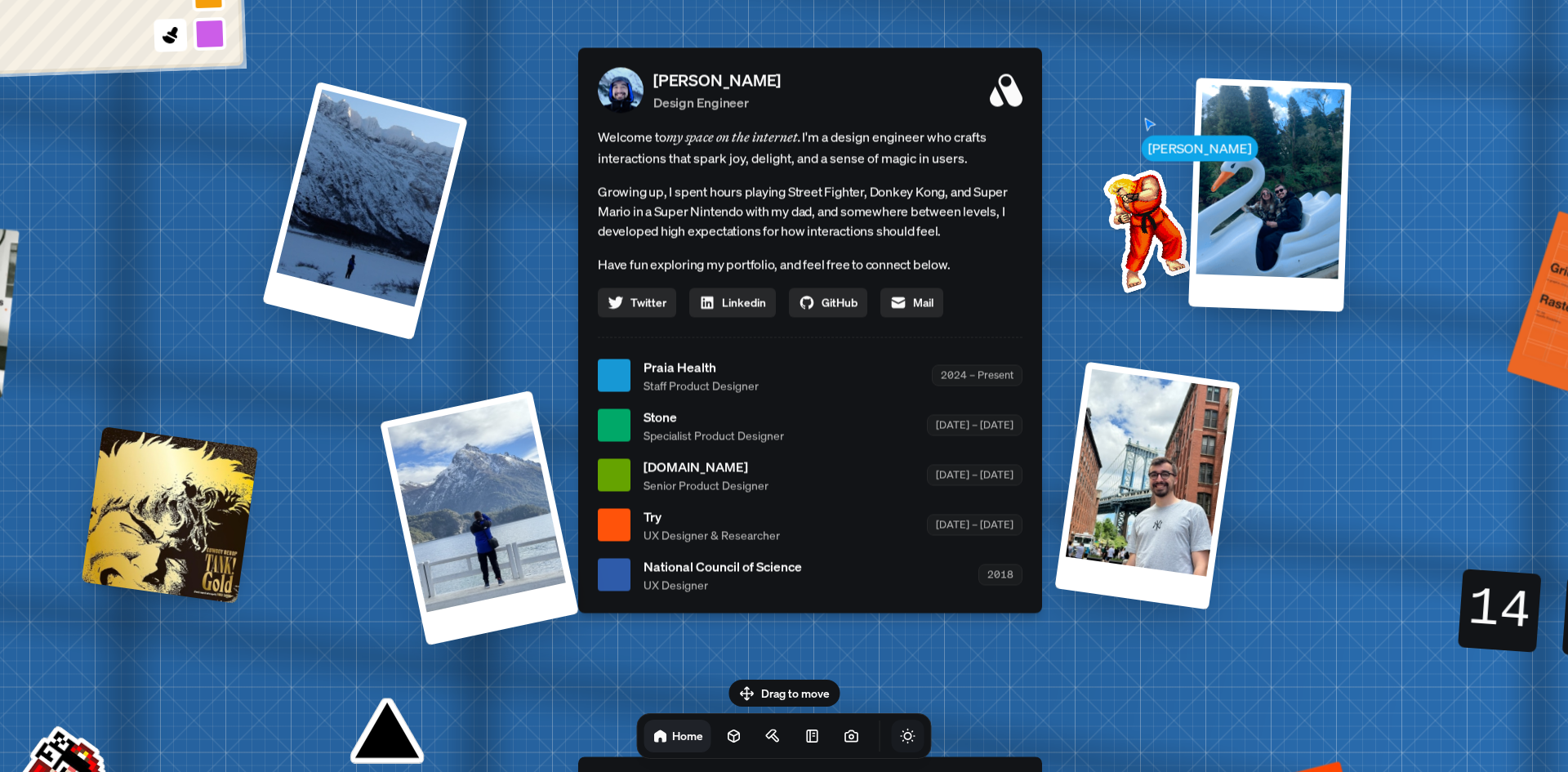
drag, startPoint x: 743, startPoint y: 642, endPoint x: 745, endPoint y: 659, distance: 17.1
click at [749, 653] on div "[PERSON_NAME] [PERSON_NAME] Design Engineer Welcome to my space on the internet…" at bounding box center [813, 375] width 2444 height 2139
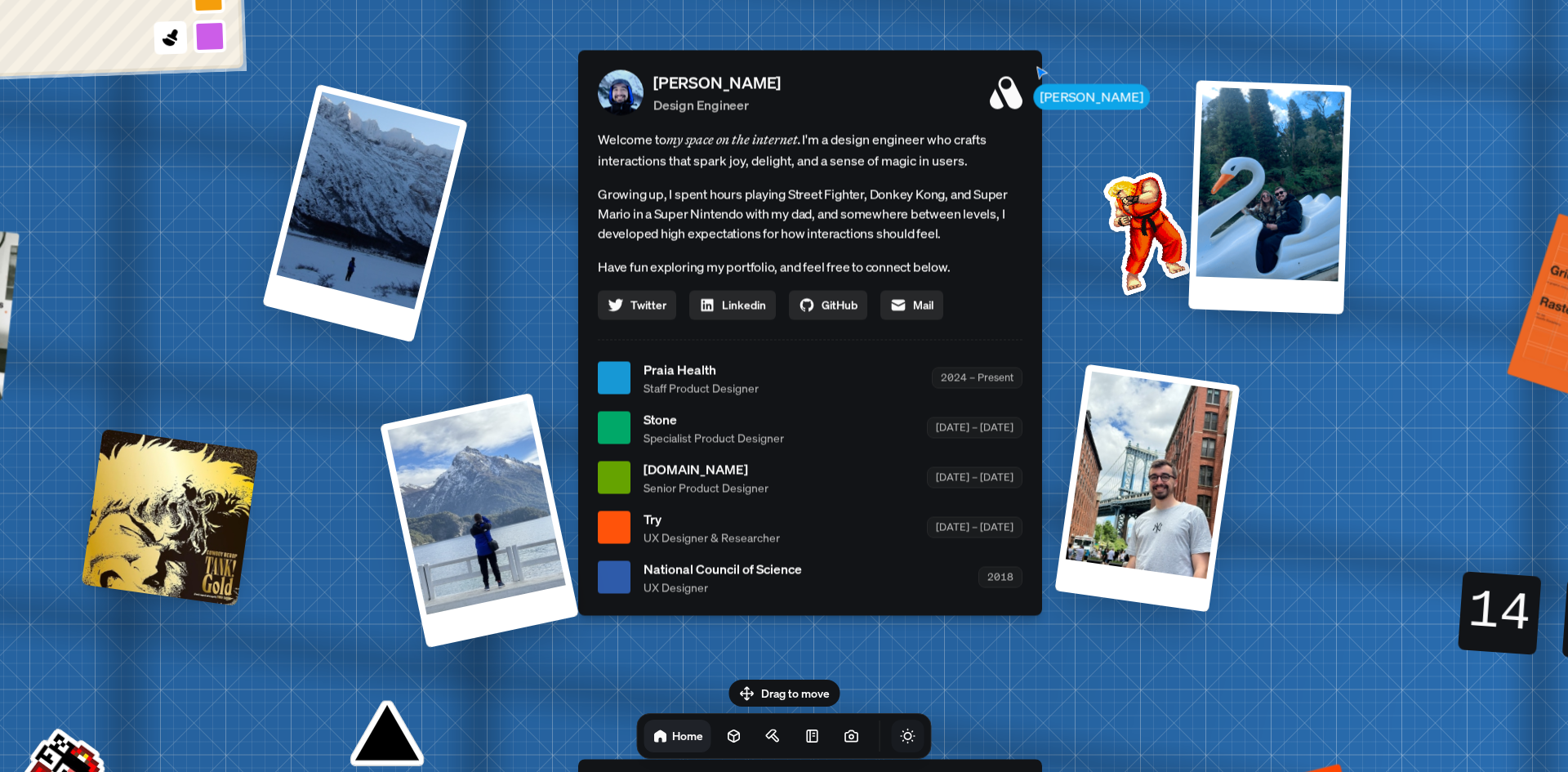
click at [784, 686] on div "Drag to move Home" at bounding box center [784, 718] width 321 height 79
drag, startPoint x: 803, startPoint y: 690, endPoint x: 807, endPoint y: 677, distance: 13.6
click at [807, 0] on body "[PERSON_NAME] [PERSON_NAME] Design Engineer Welcome to my space on the internet…" at bounding box center [784, 0] width 1568 height 0
click at [812, 677] on div "[PERSON_NAME] [PERSON_NAME] Design Engineer Welcome to my space on the internet…" at bounding box center [813, 378] width 2444 height 2139
drag, startPoint x: 798, startPoint y: 695, endPoint x: 792, endPoint y: 703, distance: 10.0
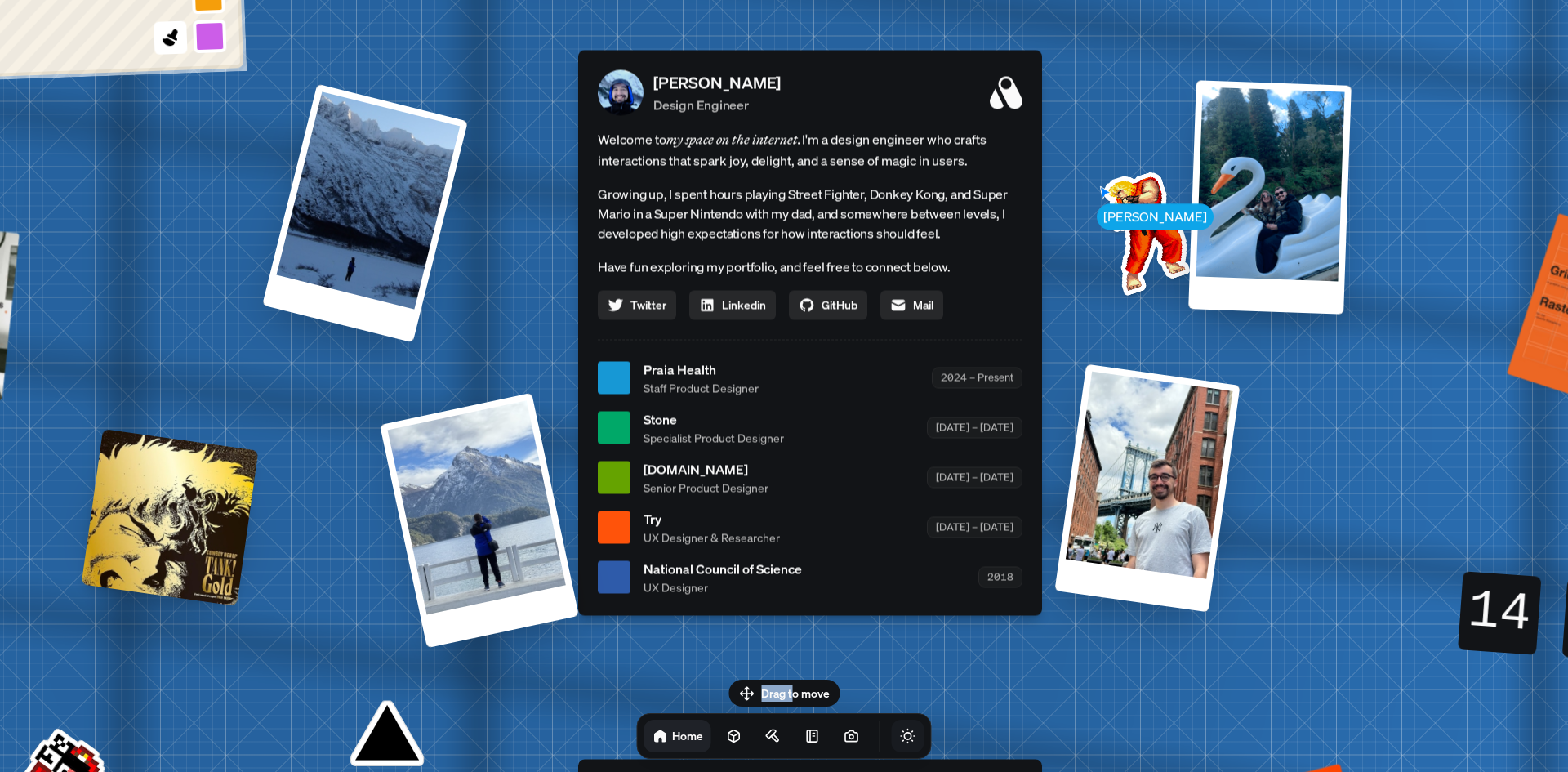
click at [794, 702] on div "Drag to move Home" at bounding box center [784, 718] width 321 height 79
click at [844, 738] on icon at bounding box center [852, 736] width 17 height 17
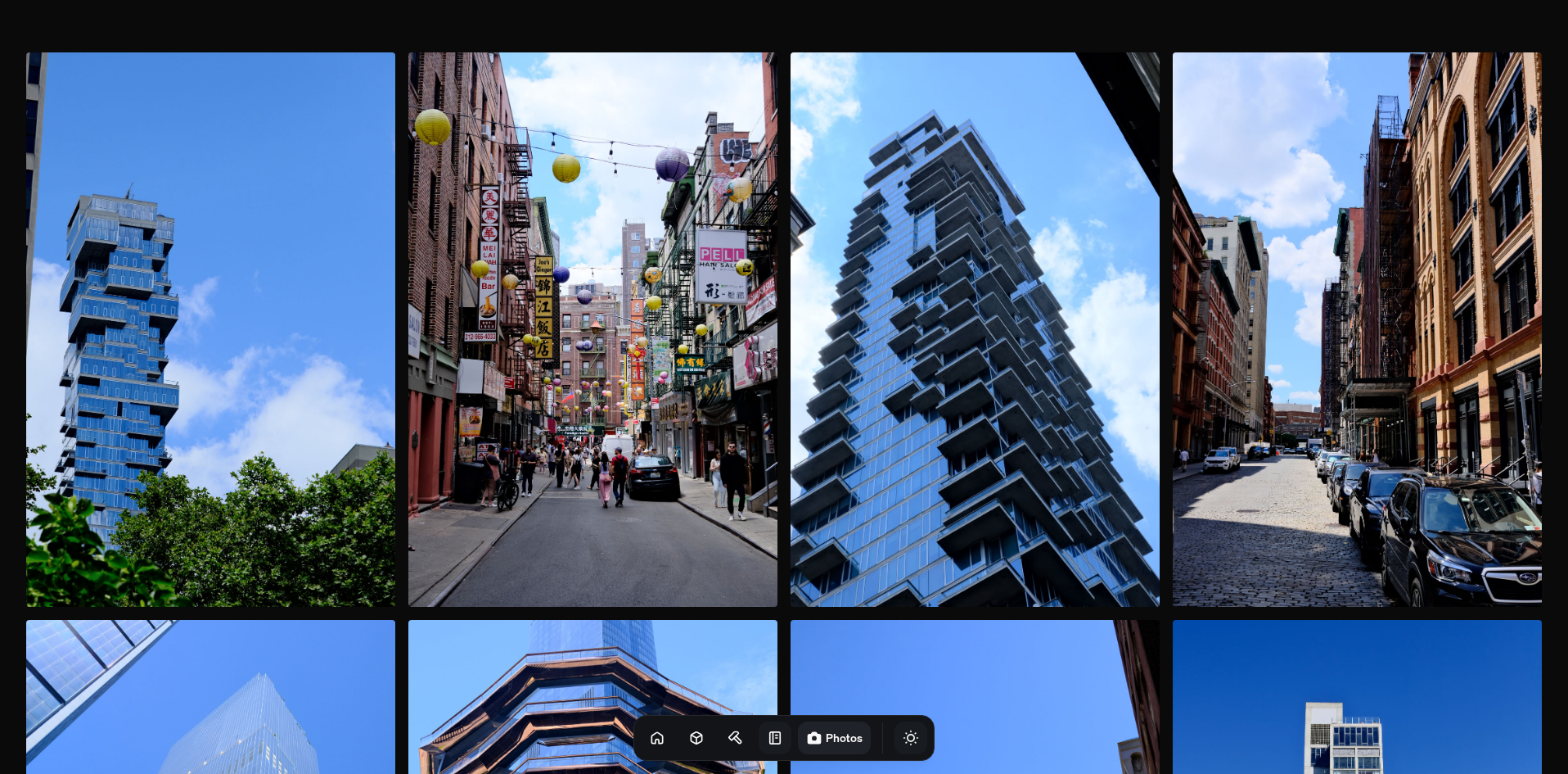
click at [766, 740] on icon at bounding box center [775, 738] width 17 height 17
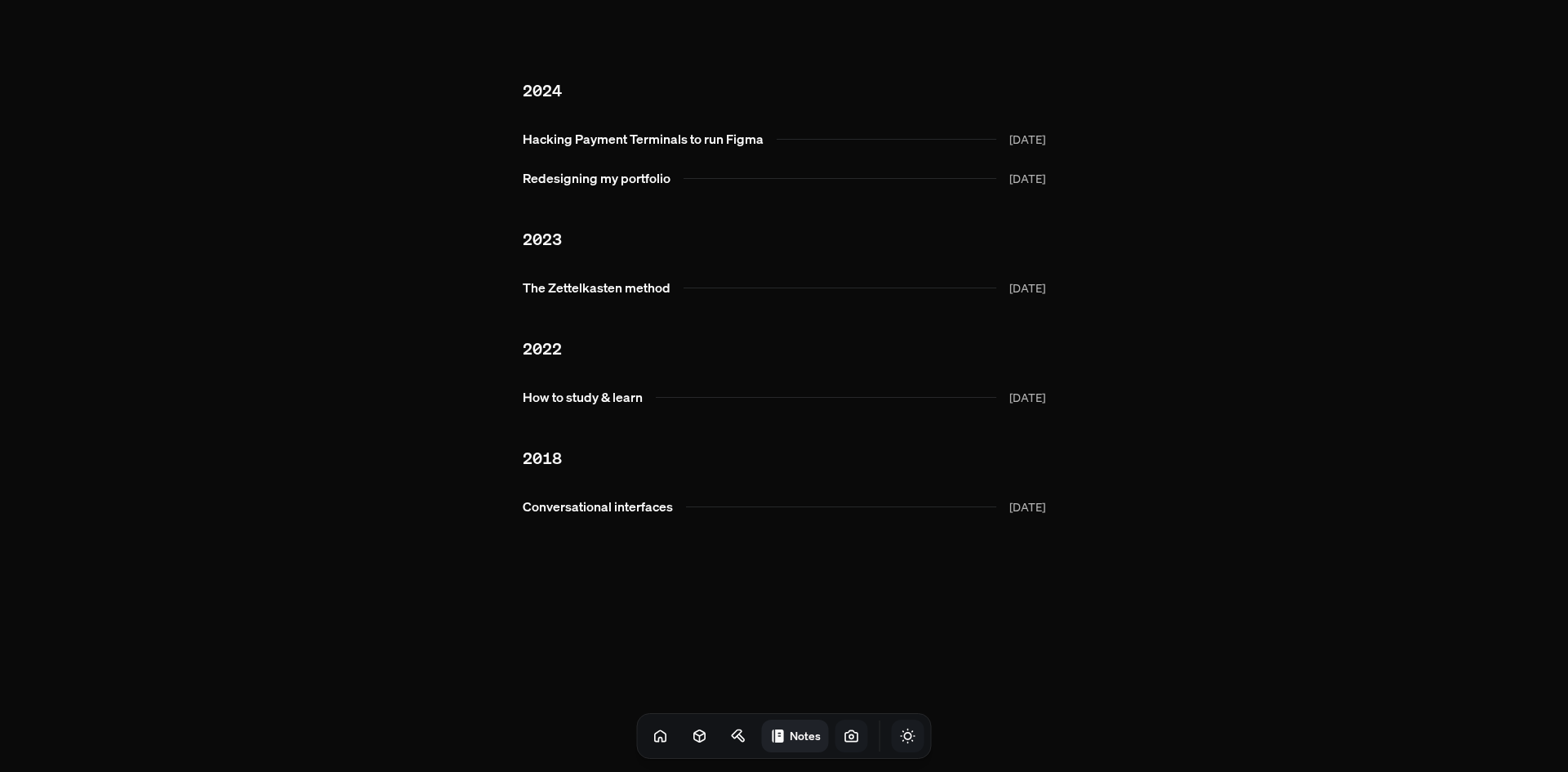
click at [836, 739] on link at bounding box center [851, 735] width 33 height 33
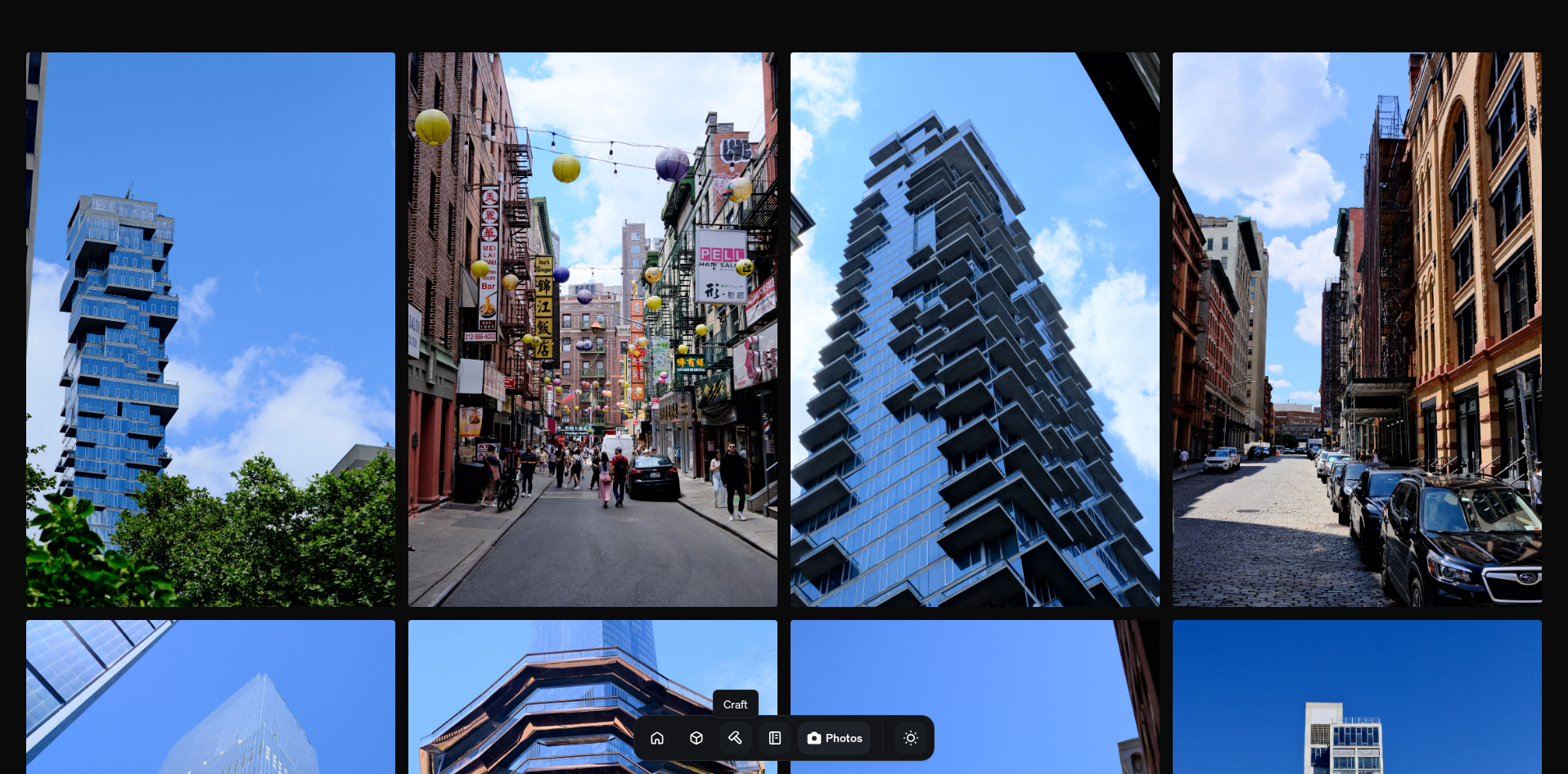
click at [727, 742] on icon at bounding box center [736, 738] width 17 height 17
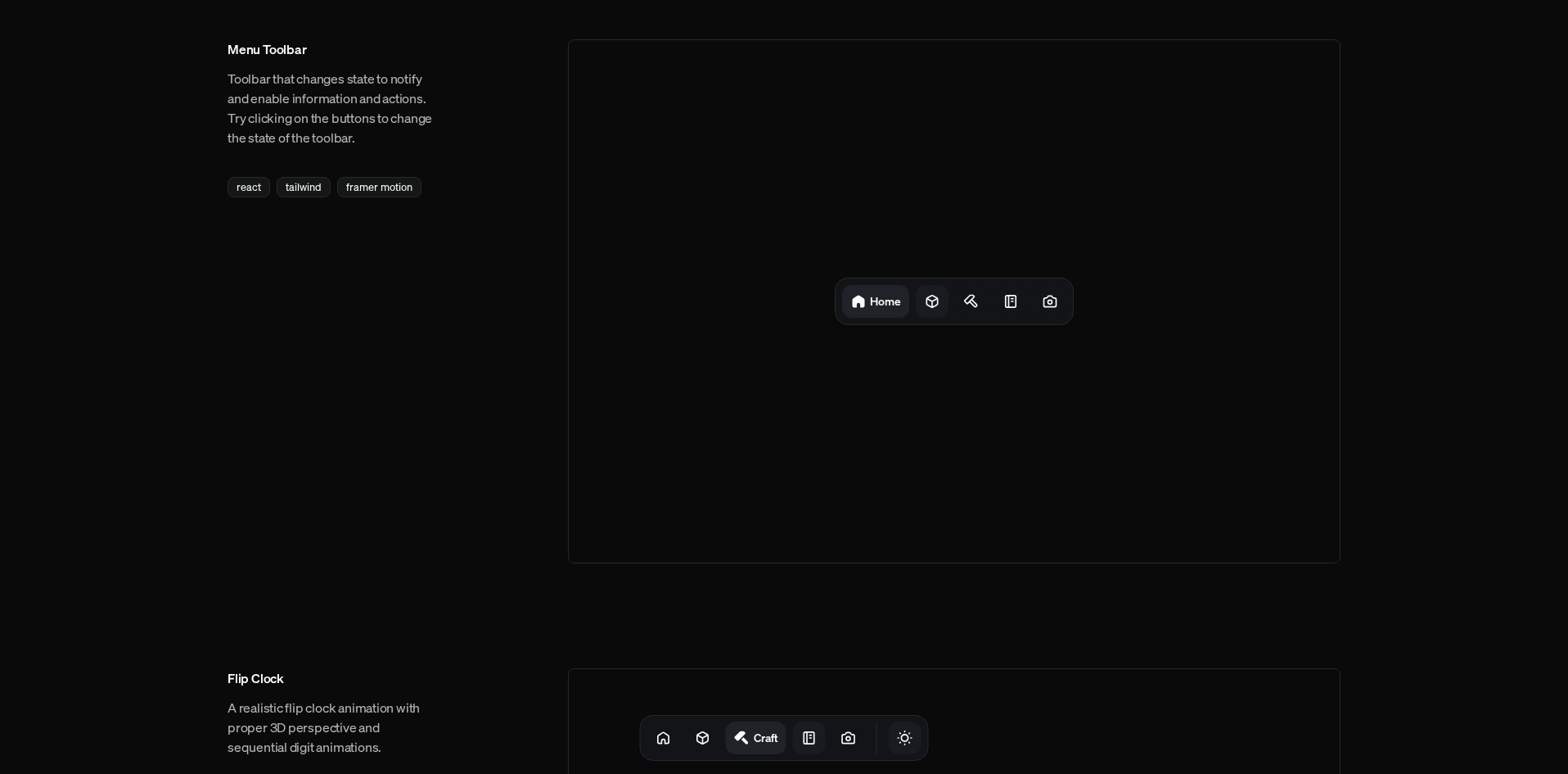
click at [926, 305] on icon at bounding box center [931, 301] width 10 height 12
click at [889, 312] on div "Projects" at bounding box center [914, 301] width 77 height 33
click at [830, 314] on div "Projects" at bounding box center [953, 301] width 249 height 46
drag, startPoint x: 774, startPoint y: 483, endPoint x: 748, endPoint y: 442, distance: 48.5
click at [807, 197] on div "Projects" at bounding box center [954, 301] width 773 height 523
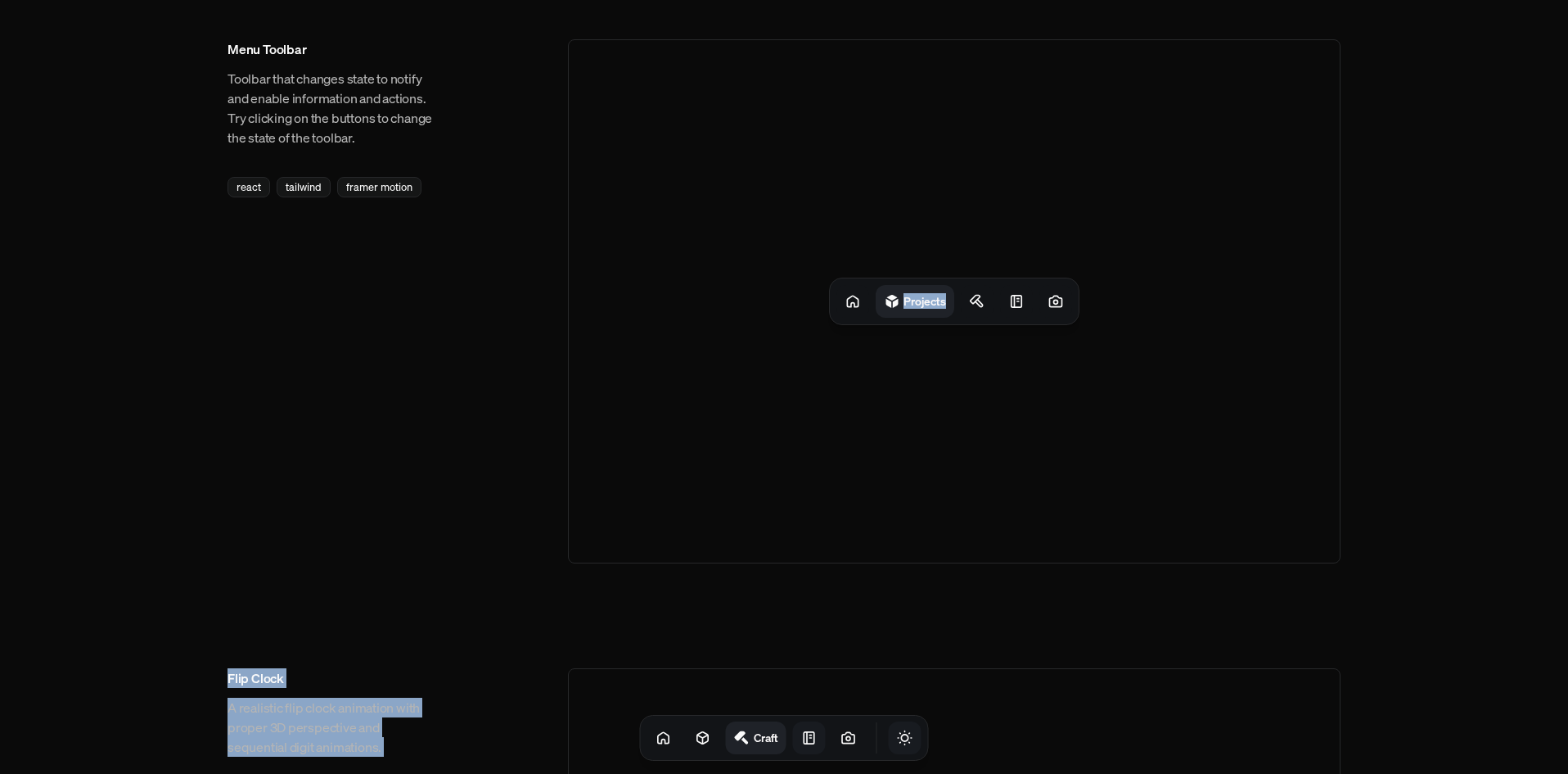
drag, startPoint x: 714, startPoint y: 620, endPoint x: 632, endPoint y: 447, distance: 191.4
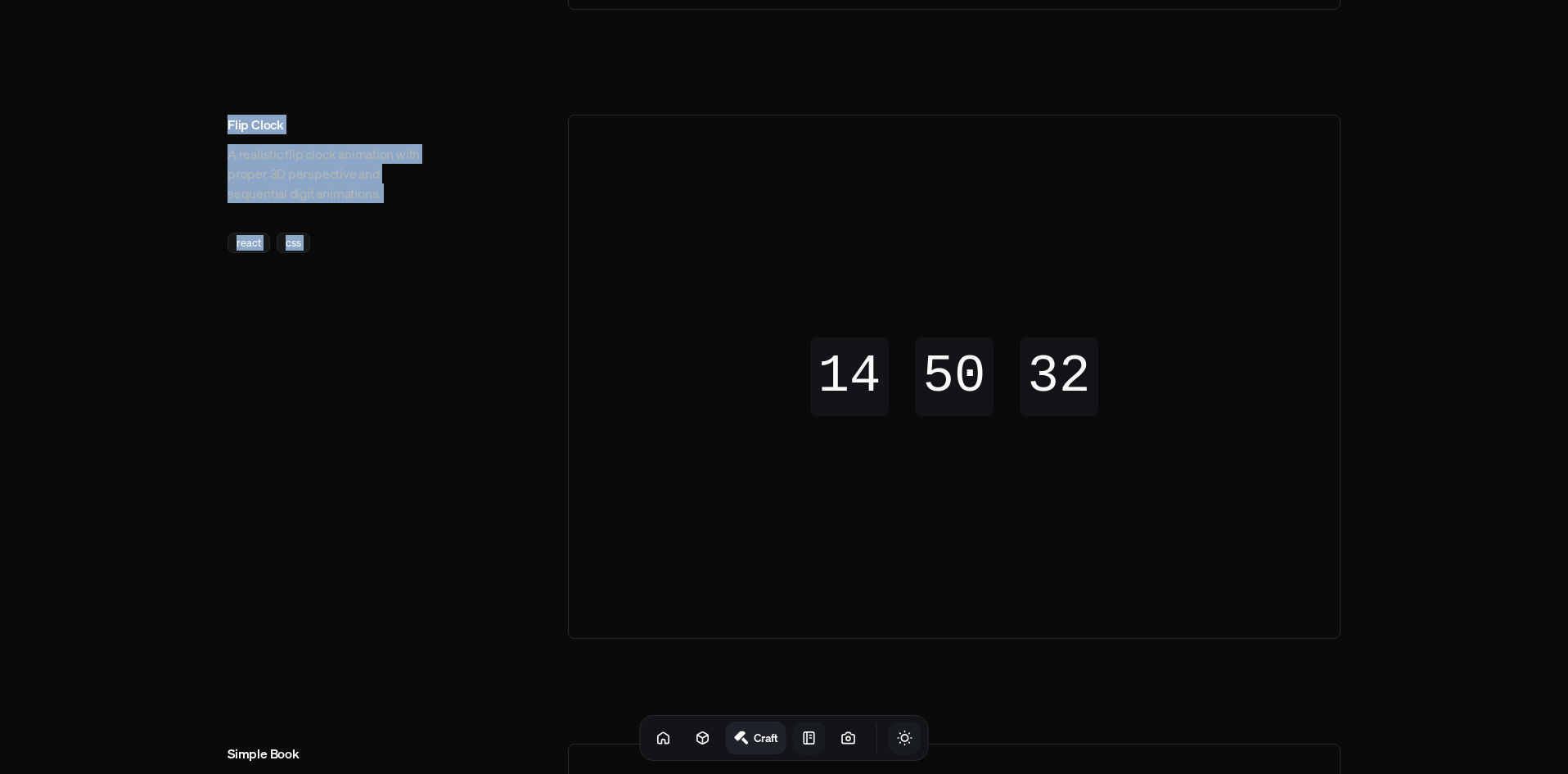
scroll to position [573, 0]
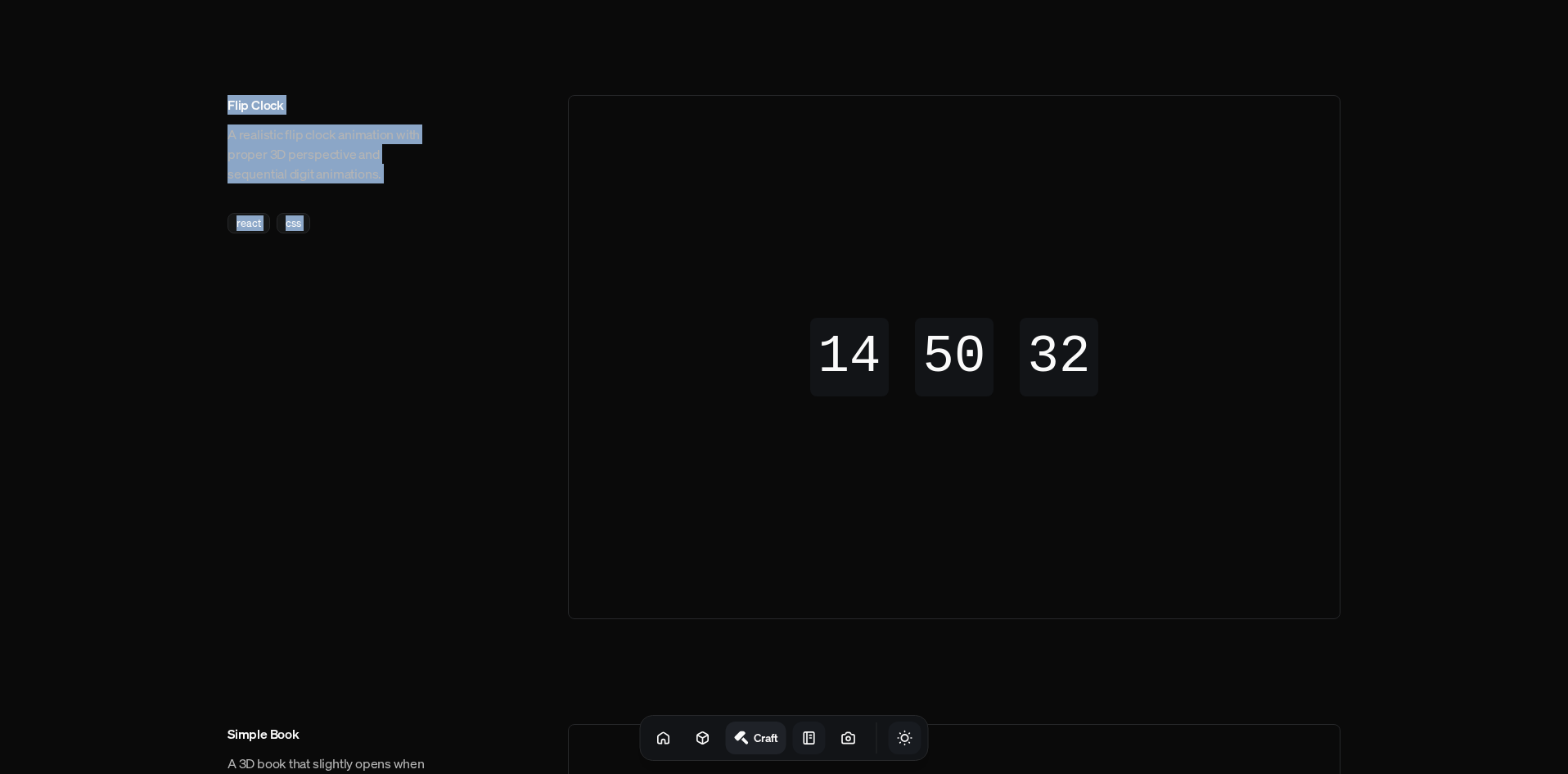
click at [692, 432] on div "14 14 14 14 50 50 50 50 31 32 32 31" at bounding box center [954, 357] width 771 height 523
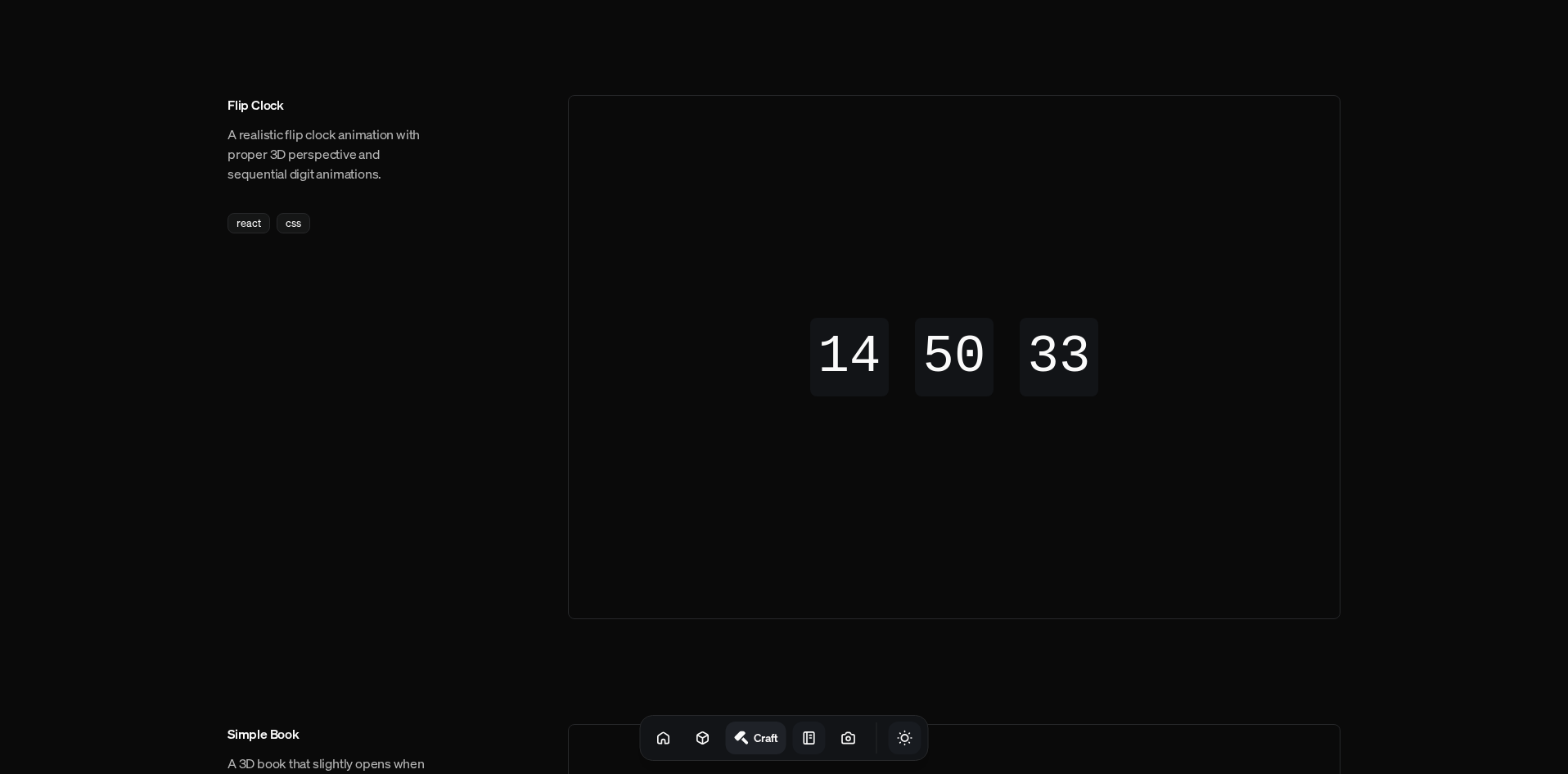
click at [838, 361] on div "14" at bounding box center [849, 358] width 98 height 8
click at [594, 383] on div "14 14 14 14 50 50 50 50 32 33 33 32" at bounding box center [954, 357] width 771 height 523
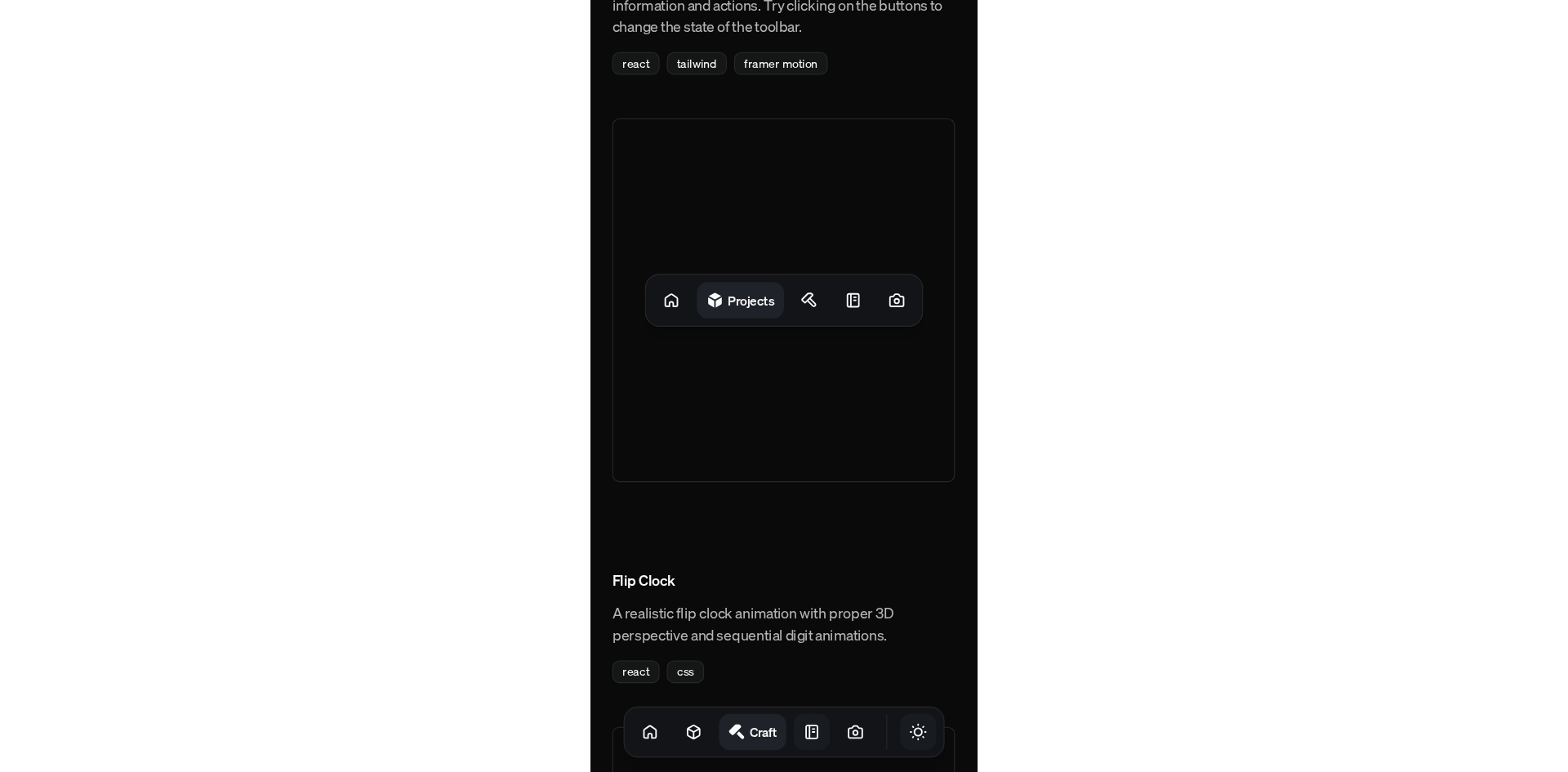
scroll to position [0, 0]
